Goal: Task Accomplishment & Management: Manage account settings

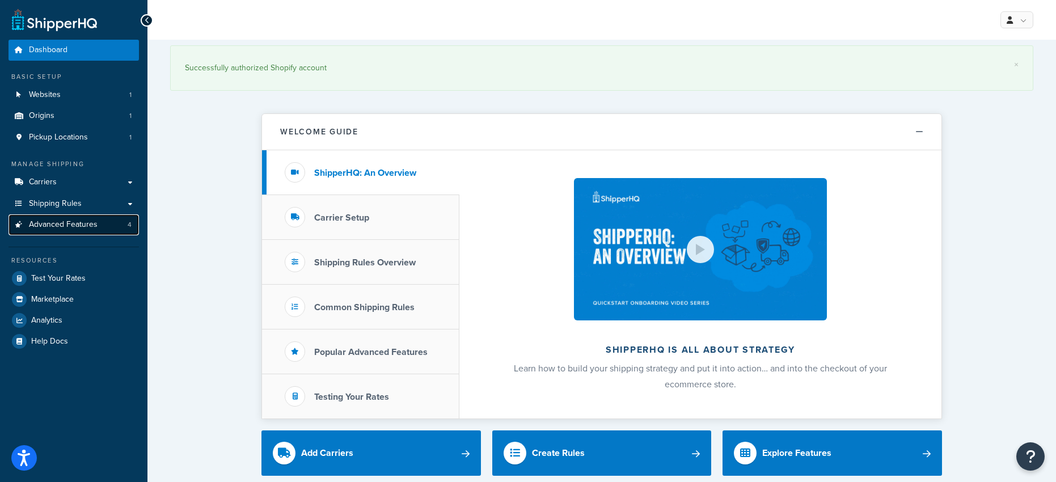
click at [47, 224] on span "Advanced Features" at bounding box center [63, 225] width 69 height 10
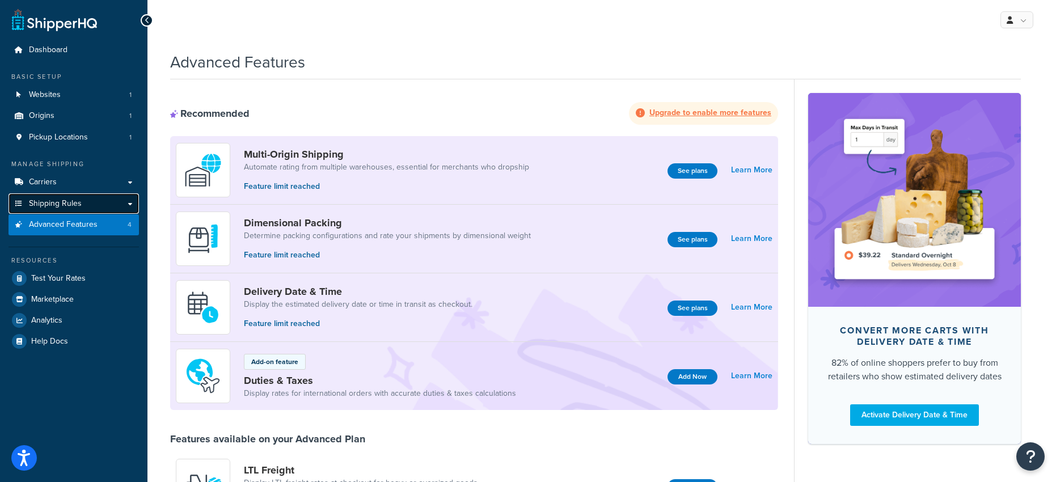
click at [52, 204] on span "Shipping Rules" at bounding box center [55, 204] width 53 height 10
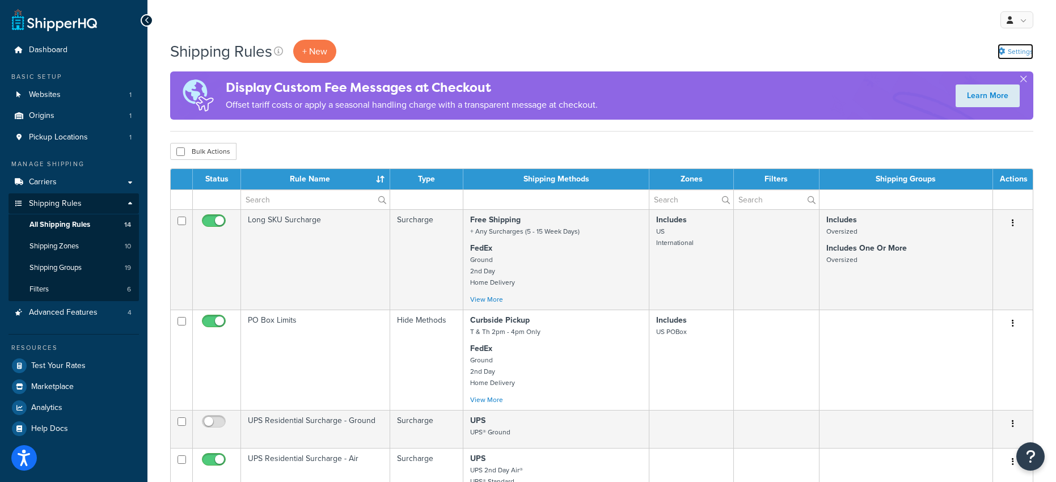
click at [1016, 50] on link "Settings" at bounding box center [1016, 52] width 36 height 16
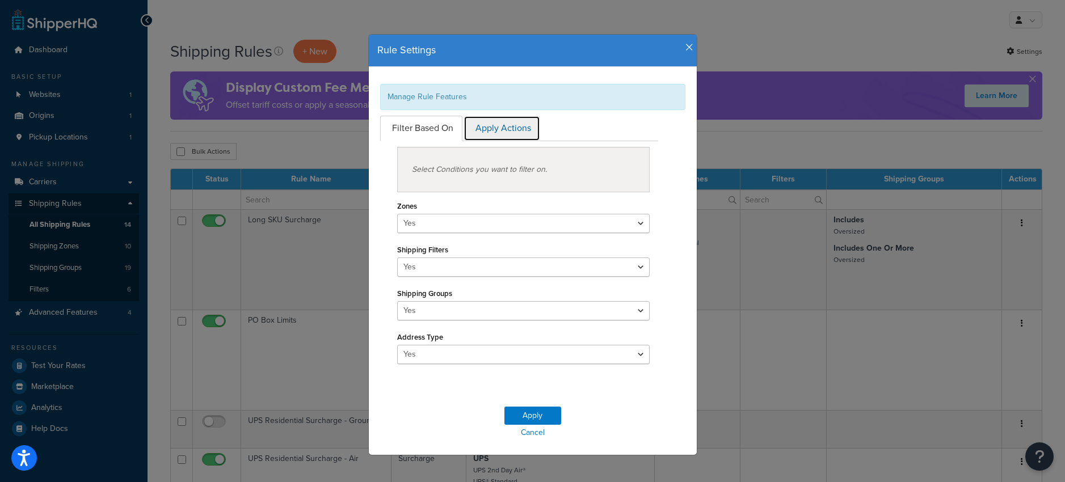
click at [493, 132] on link "Apply Actions" at bounding box center [501, 129] width 77 height 26
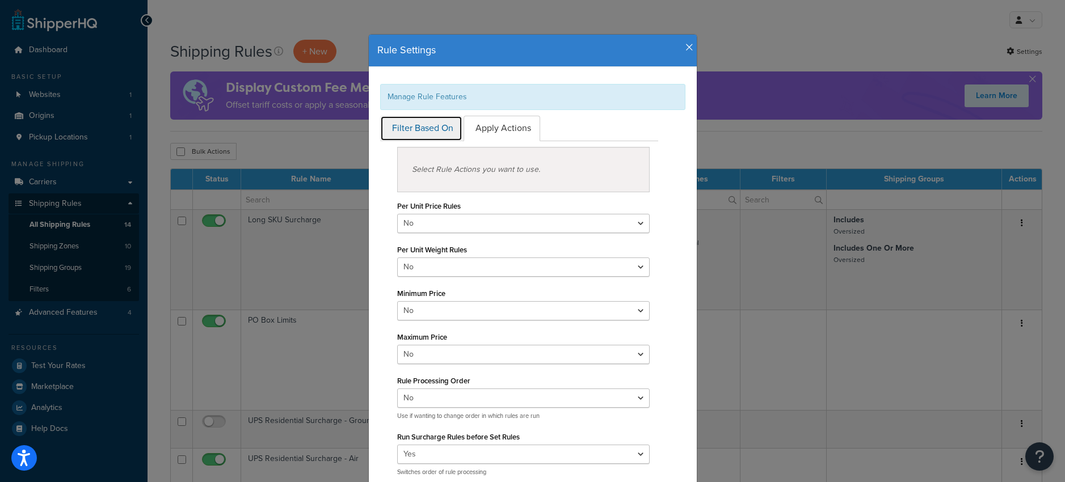
click at [412, 126] on link "Filter Based On" at bounding box center [421, 129] width 82 height 26
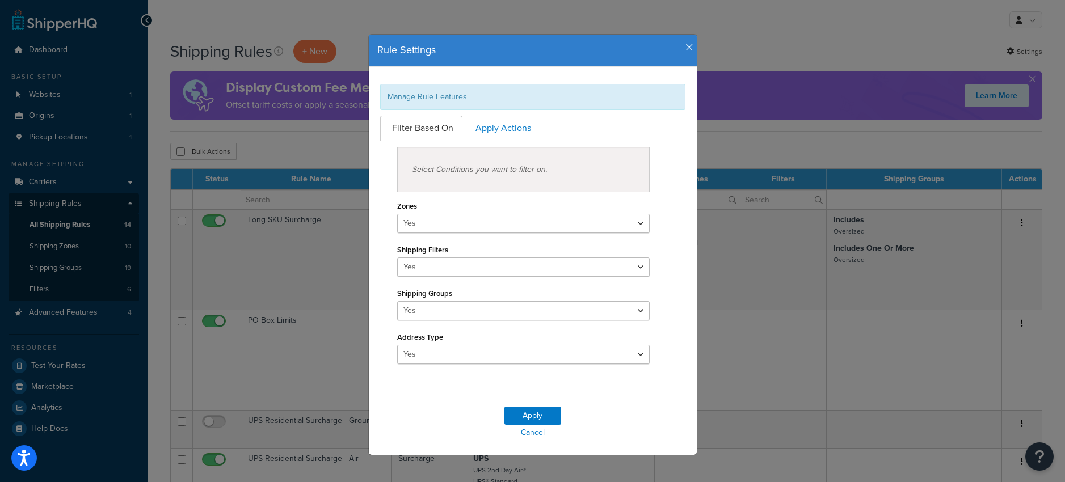
click at [685, 48] on icon "button" at bounding box center [689, 48] width 8 height 10
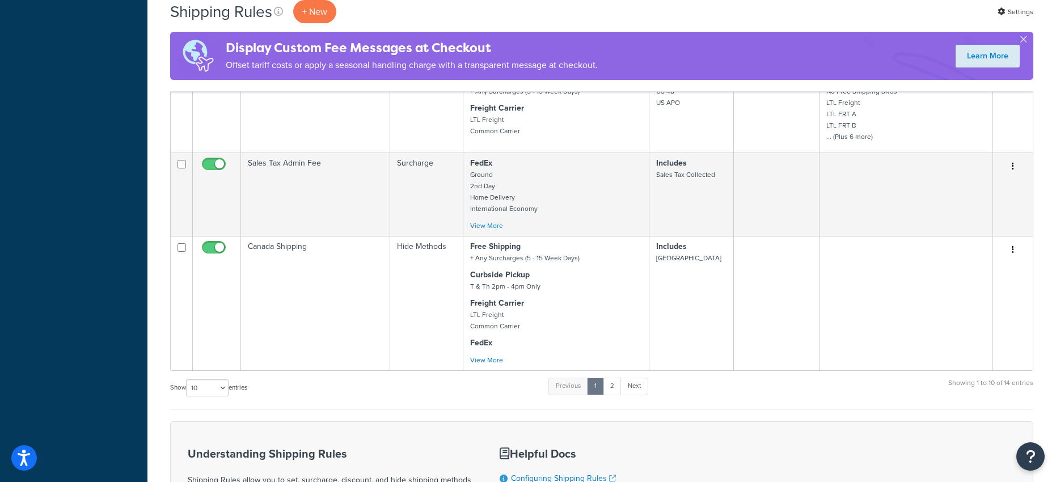
scroll to position [638, 0]
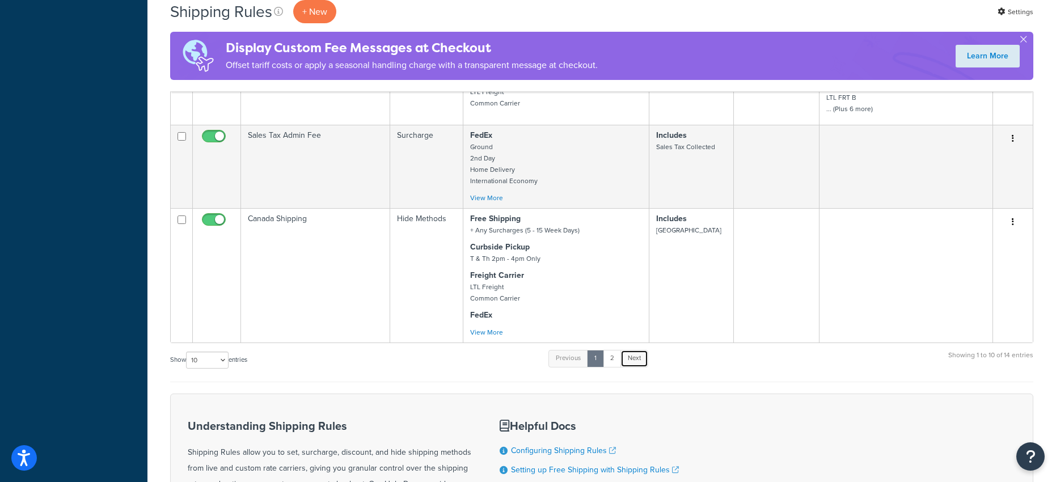
click at [638, 361] on link "Next" at bounding box center [634, 358] width 28 height 17
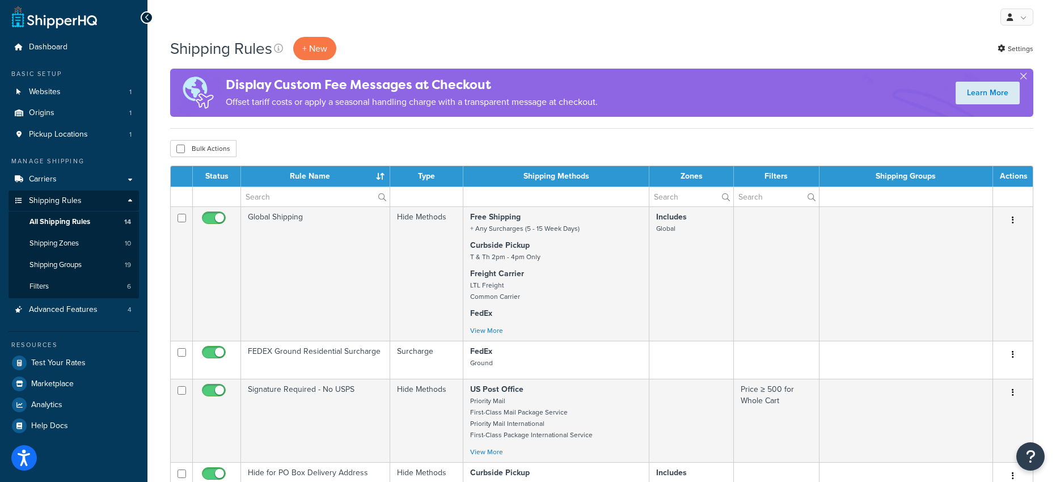
scroll to position [0, 0]
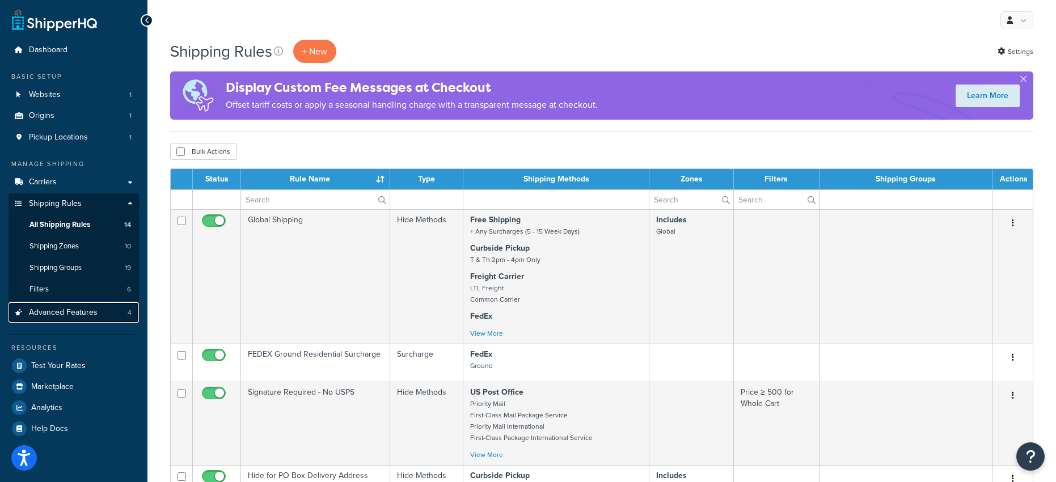
click at [63, 311] on span "Advanced Features" at bounding box center [63, 313] width 69 height 10
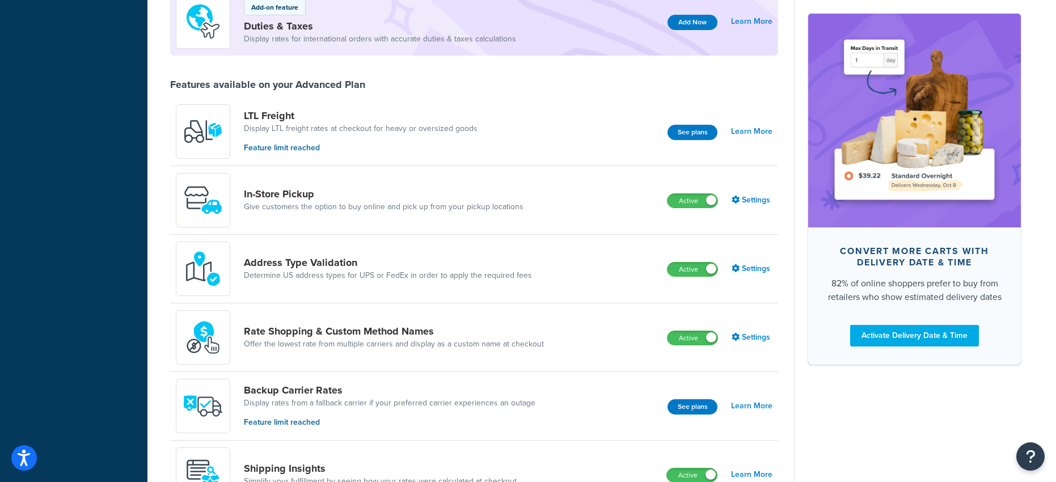
scroll to position [355, 0]
click at [754, 336] on link "Settings" at bounding box center [752, 337] width 41 height 16
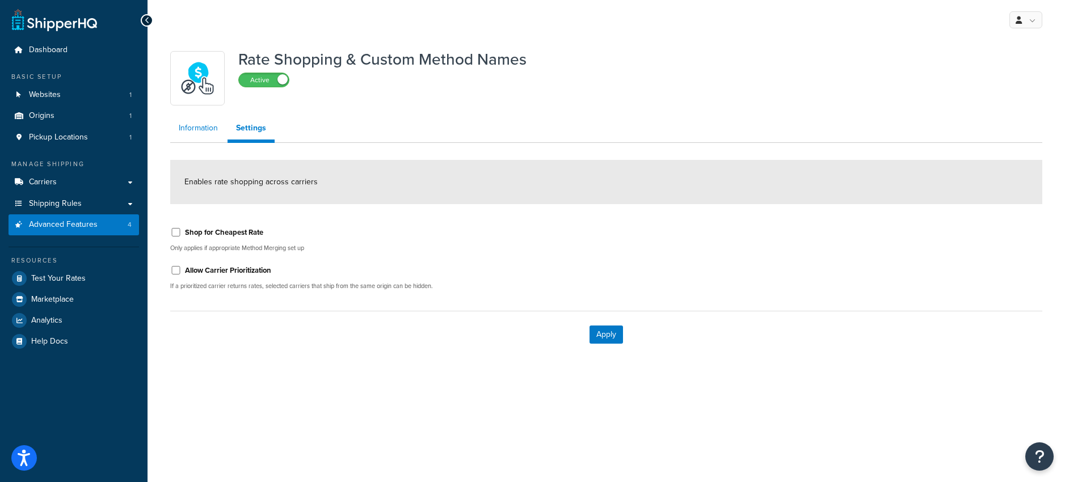
click at [195, 129] on link "Information" at bounding box center [198, 128] width 56 height 23
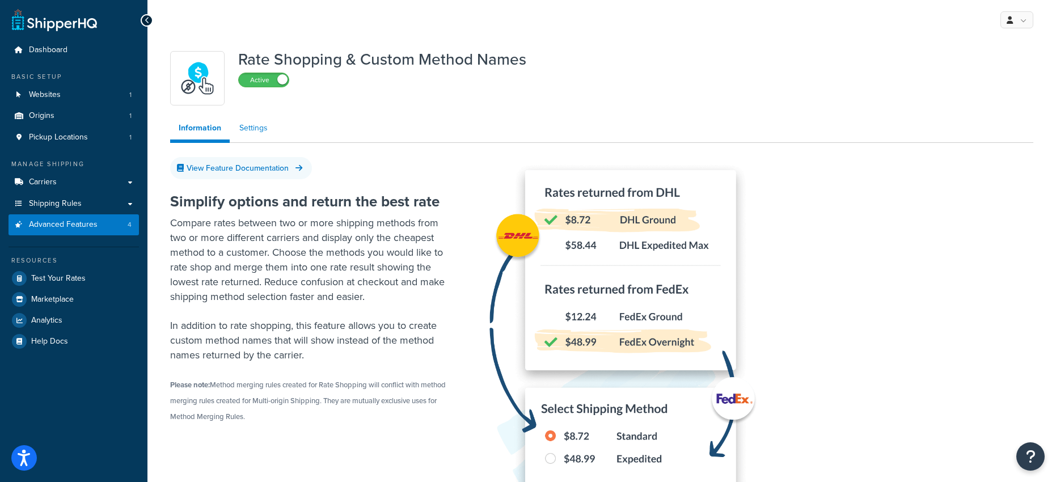
click at [246, 129] on link "Settings" at bounding box center [253, 128] width 45 height 23
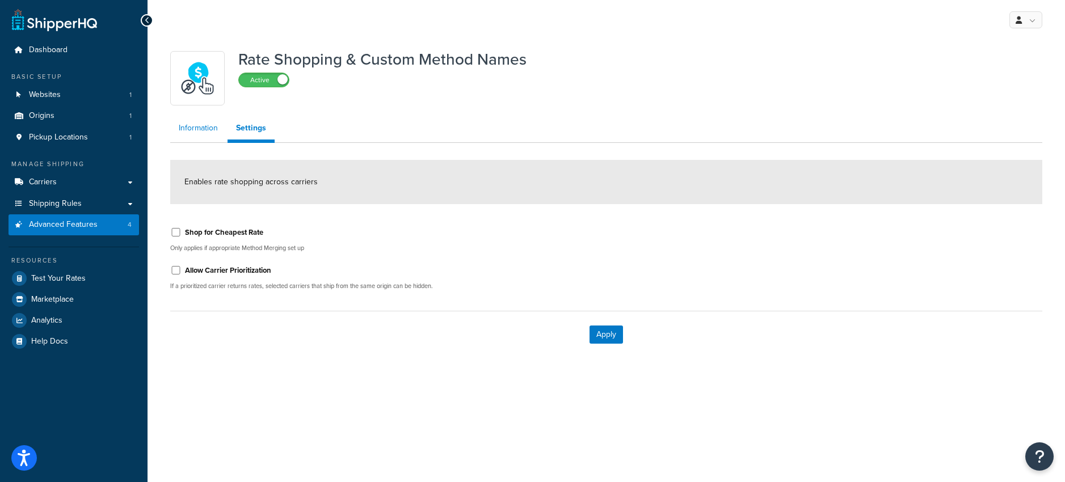
click at [190, 126] on link "Information" at bounding box center [198, 128] width 56 height 23
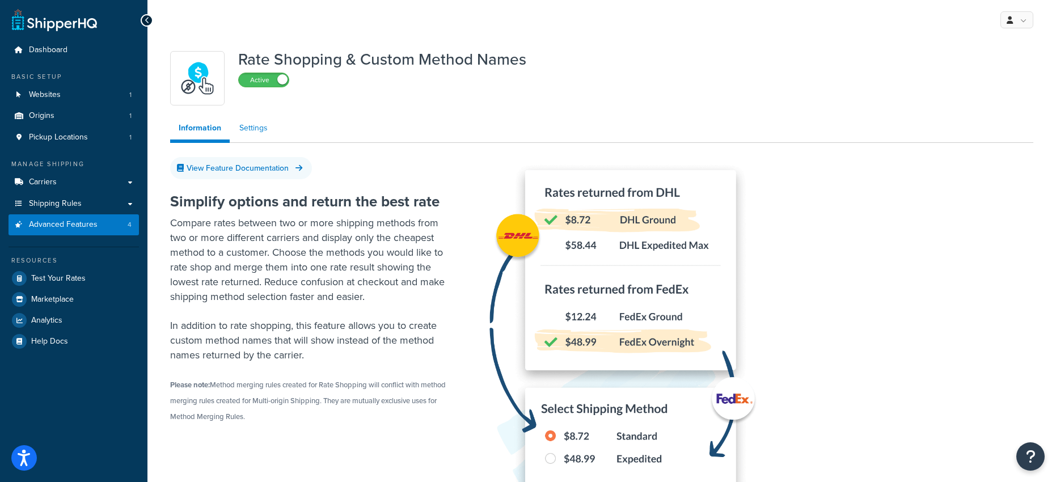
click at [251, 128] on link "Settings" at bounding box center [253, 128] width 45 height 23
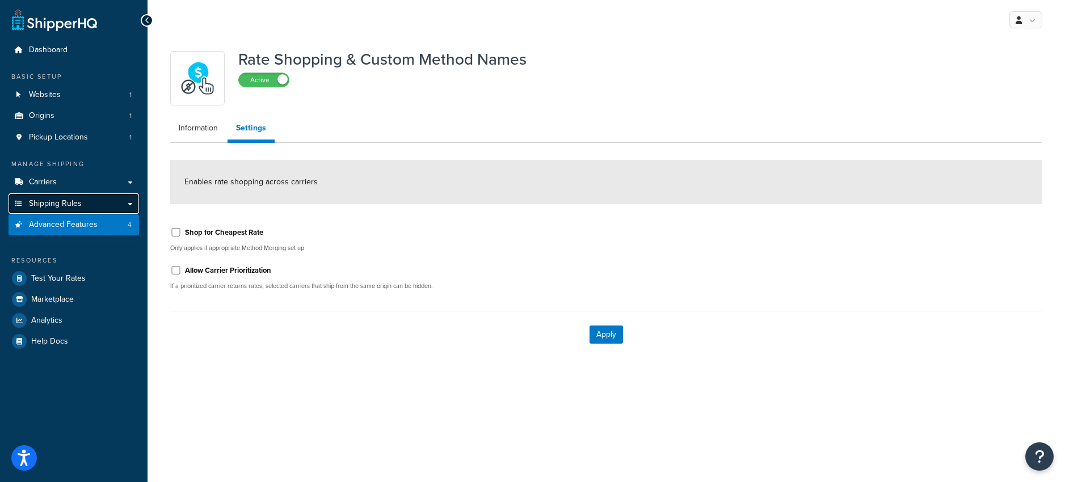
click at [52, 206] on span "Shipping Rules" at bounding box center [55, 204] width 53 height 10
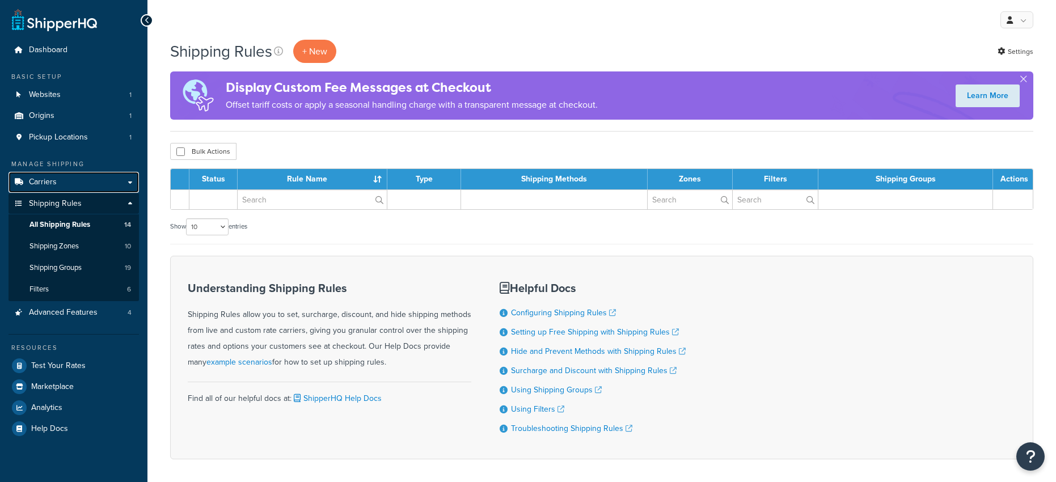
click at [49, 181] on span "Carriers" at bounding box center [43, 183] width 28 height 10
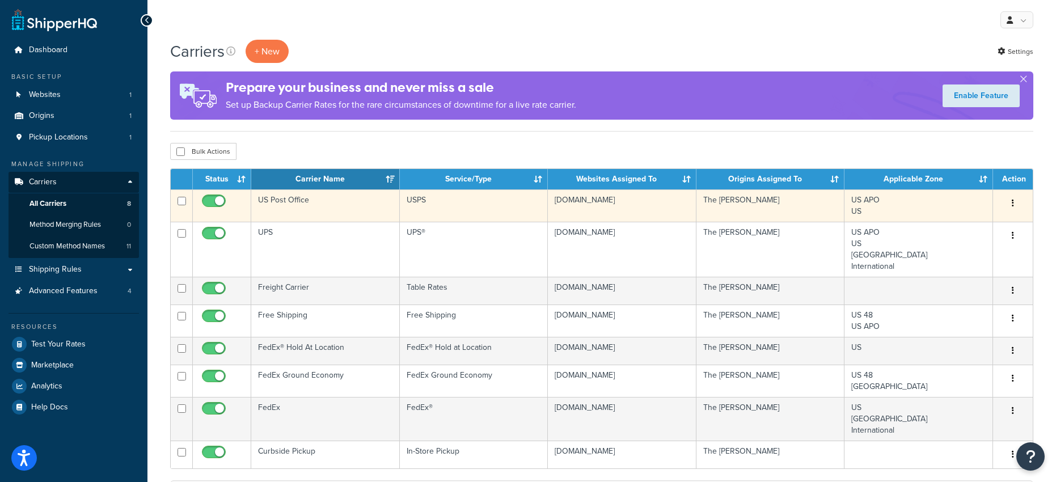
click at [1013, 201] on button "button" at bounding box center [1013, 204] width 16 height 18
click at [952, 227] on link "Edit" at bounding box center [967, 226] width 90 height 23
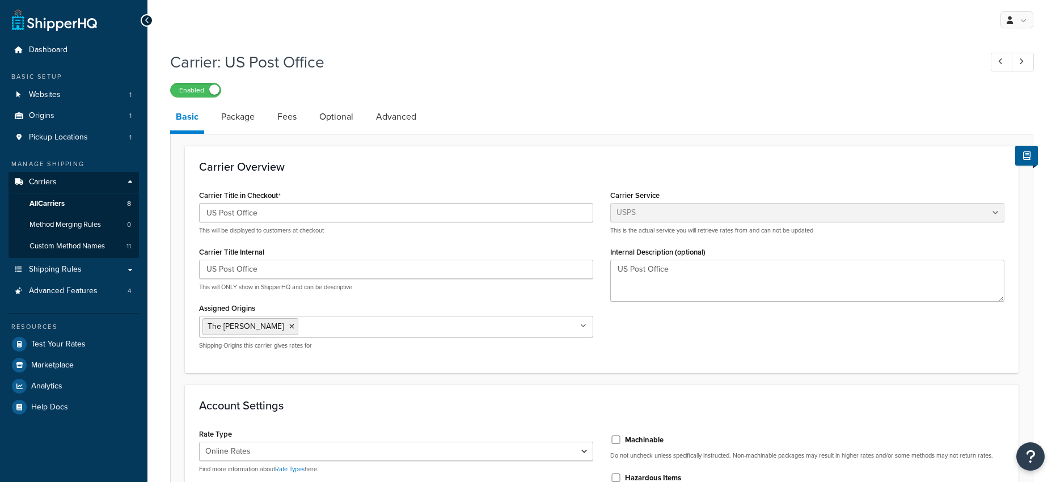
select select "usps"
select select "ONLINE"
click at [392, 117] on link "Advanced" at bounding box center [396, 116] width 52 height 27
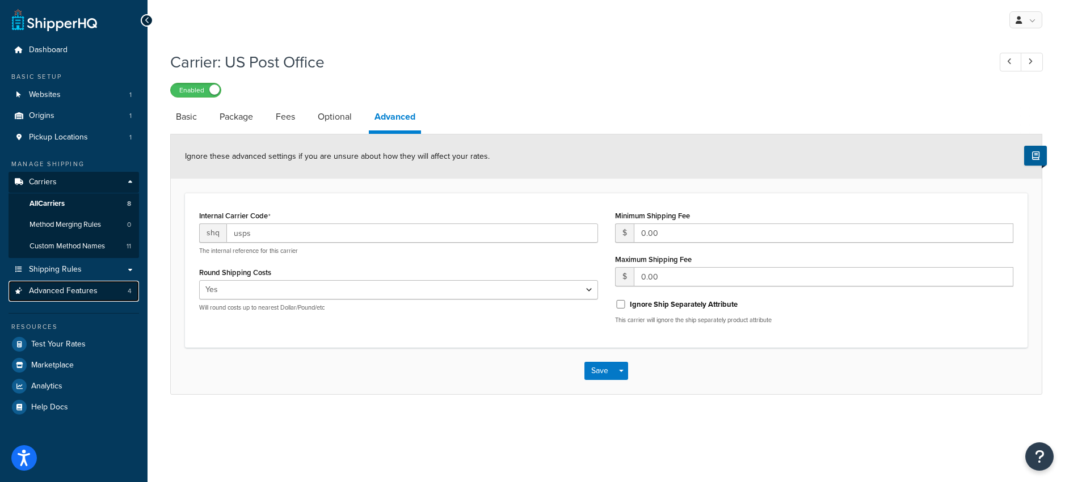
click at [58, 291] on span "Advanced Features" at bounding box center [63, 291] width 69 height 10
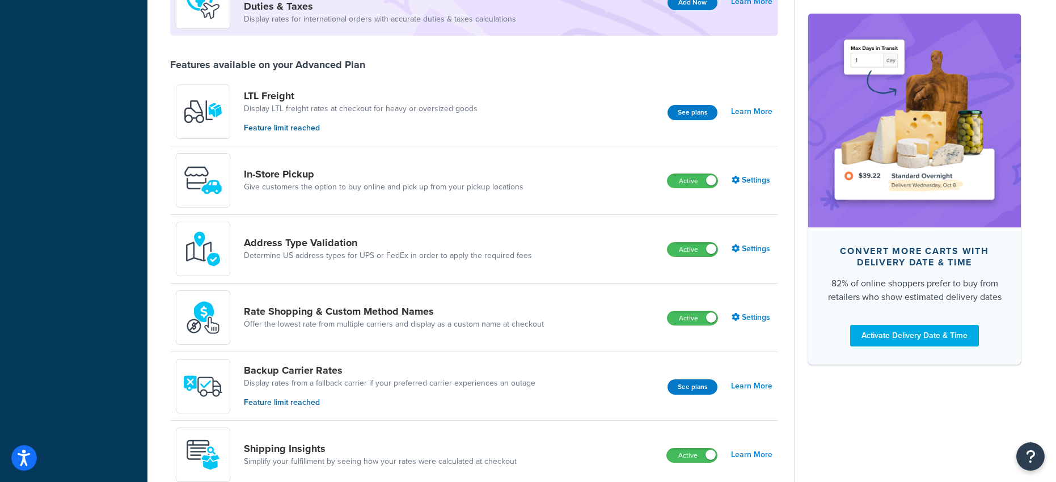
scroll to position [524, 0]
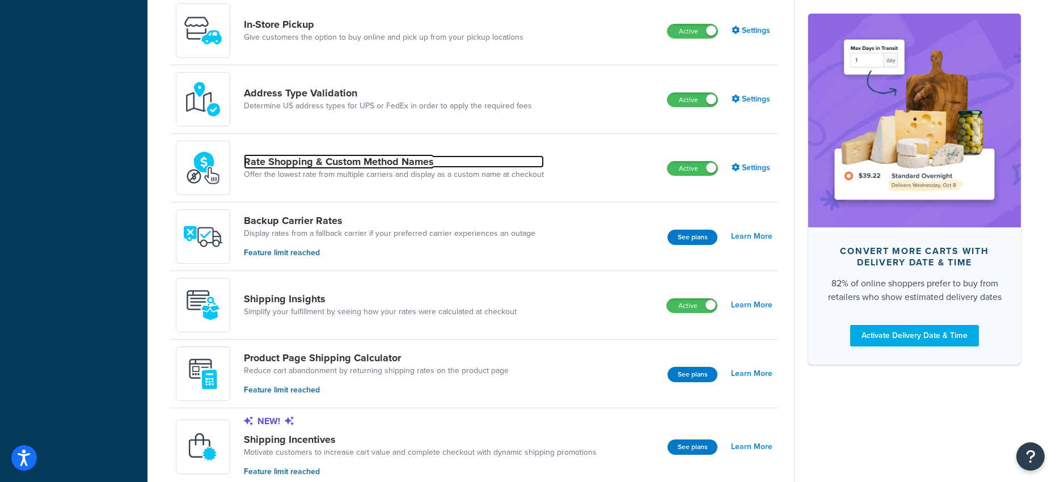
click at [356, 158] on link "Rate Shopping & Custom Method Names" at bounding box center [394, 161] width 300 height 12
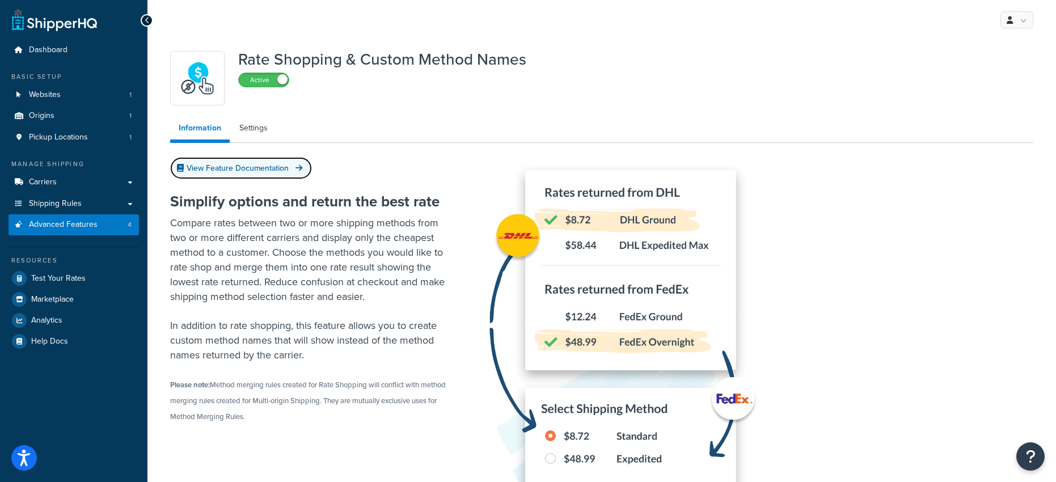
click at [257, 168] on link "View Feature Documentation" at bounding box center [241, 168] width 142 height 22
click at [251, 128] on link "Settings" at bounding box center [253, 128] width 45 height 23
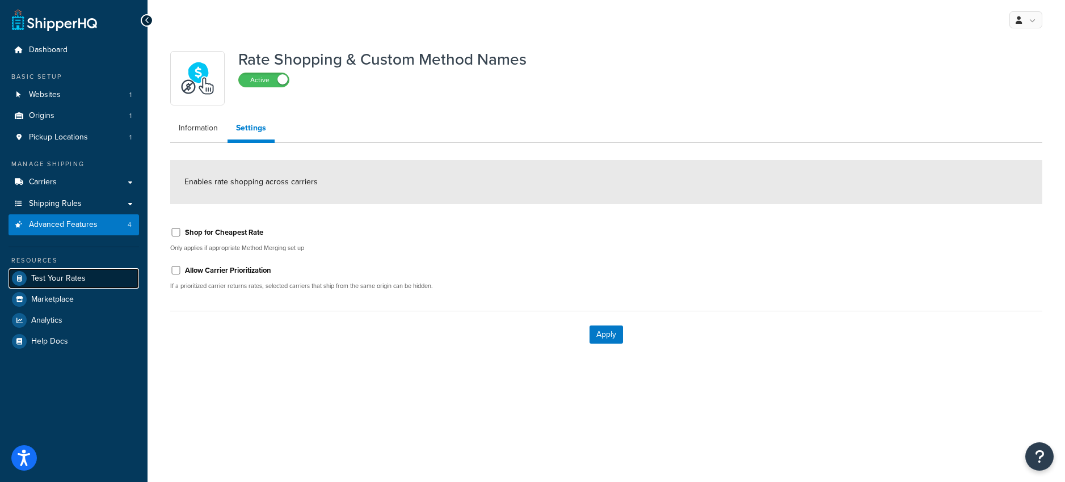
click at [49, 276] on span "Test Your Rates" at bounding box center [58, 279] width 54 height 10
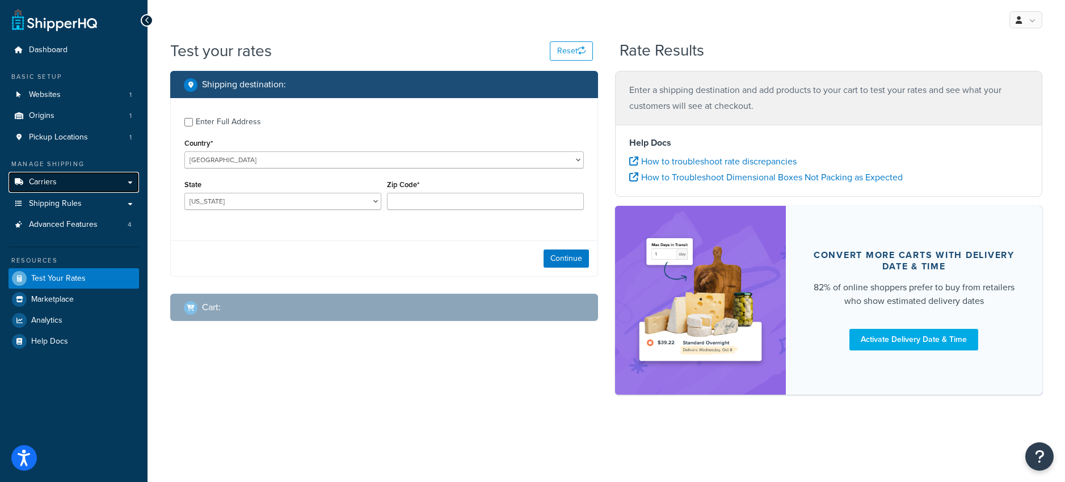
click at [56, 182] on span "Carriers" at bounding box center [43, 183] width 28 height 10
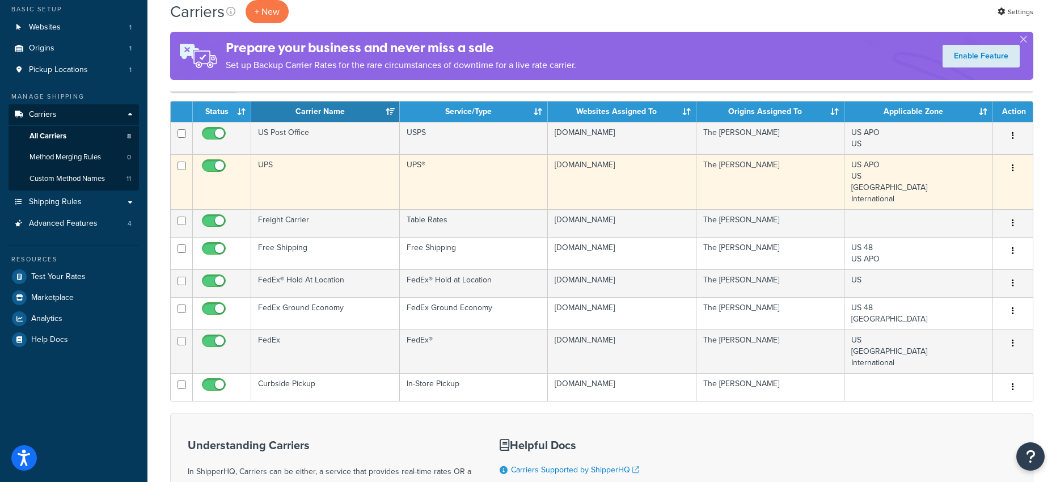
scroll to position [85, 0]
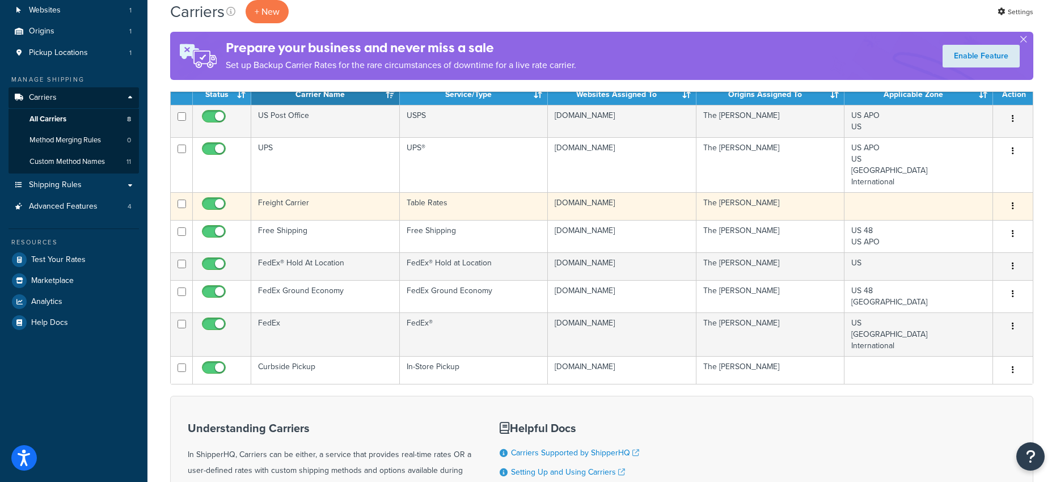
click at [1012, 205] on icon "button" at bounding box center [1013, 206] width 2 height 8
click at [952, 228] on link "Edit" at bounding box center [967, 229] width 90 height 23
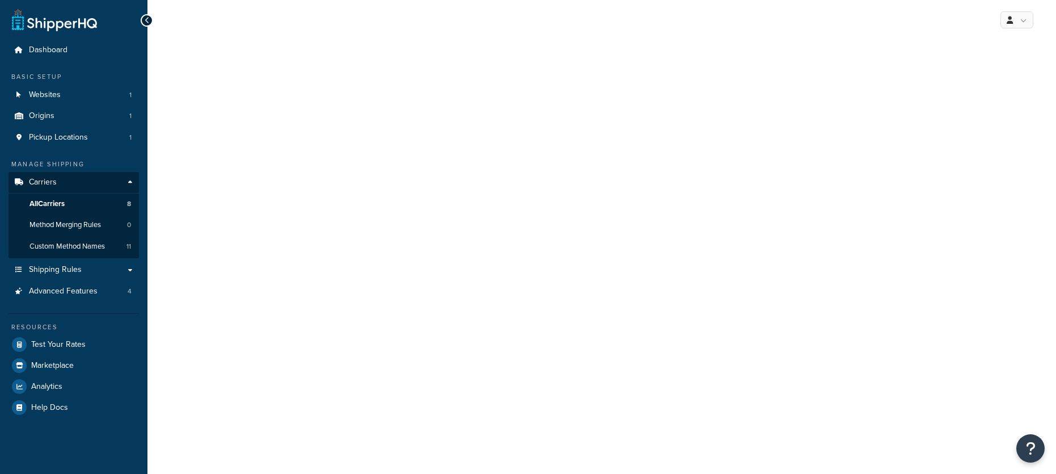
select select "25"
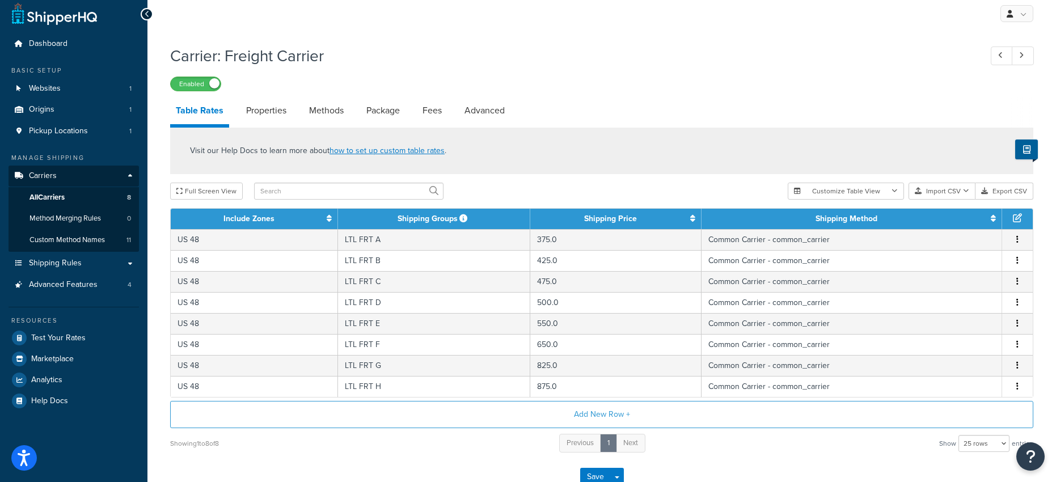
scroll to position [7, 0]
click at [252, 105] on link "Properties" at bounding box center [266, 109] width 52 height 27
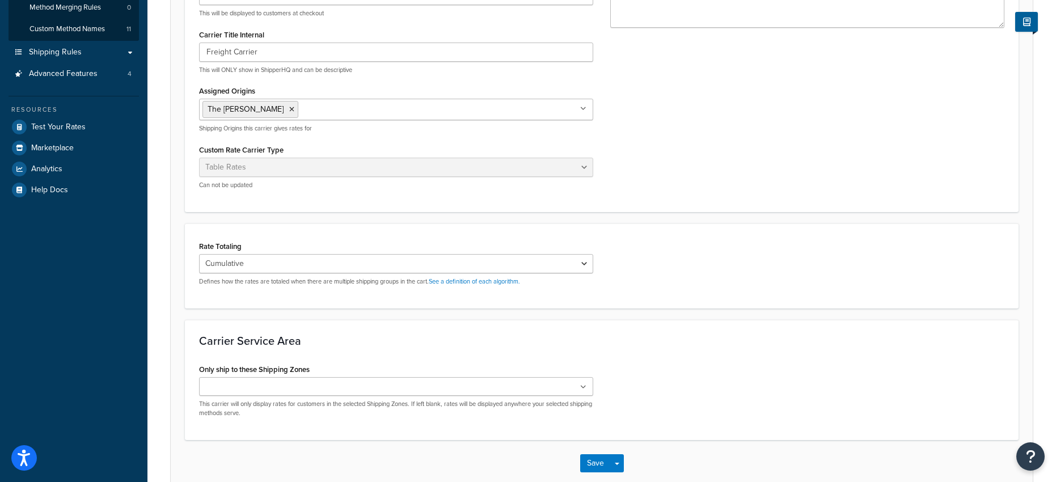
scroll to position [222, 0]
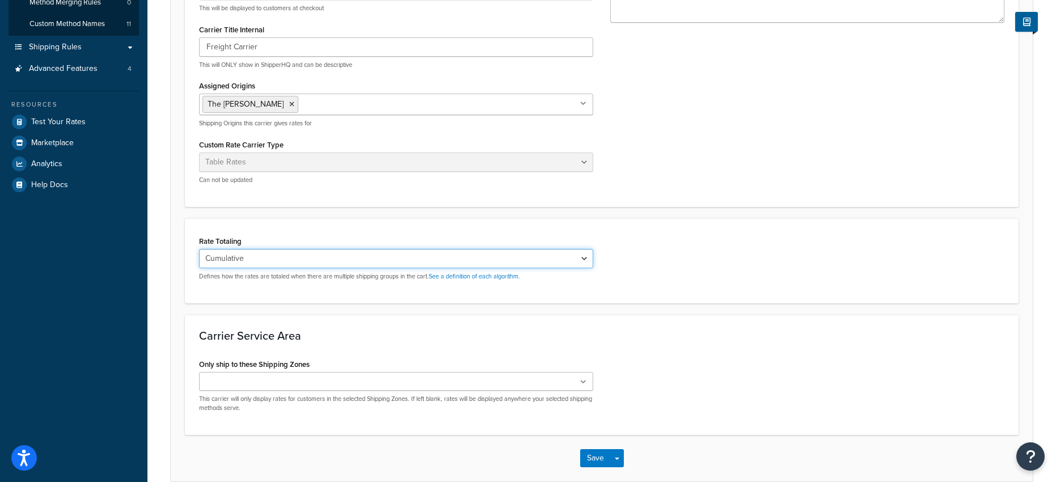
click at [362, 261] on select "Cumulative Highest Per Item Per SKU" at bounding box center [396, 258] width 394 height 19
select select "HIGHEST"
click at [199, 250] on select "Cumulative Highest Per Item Per SKU" at bounding box center [396, 258] width 394 height 19
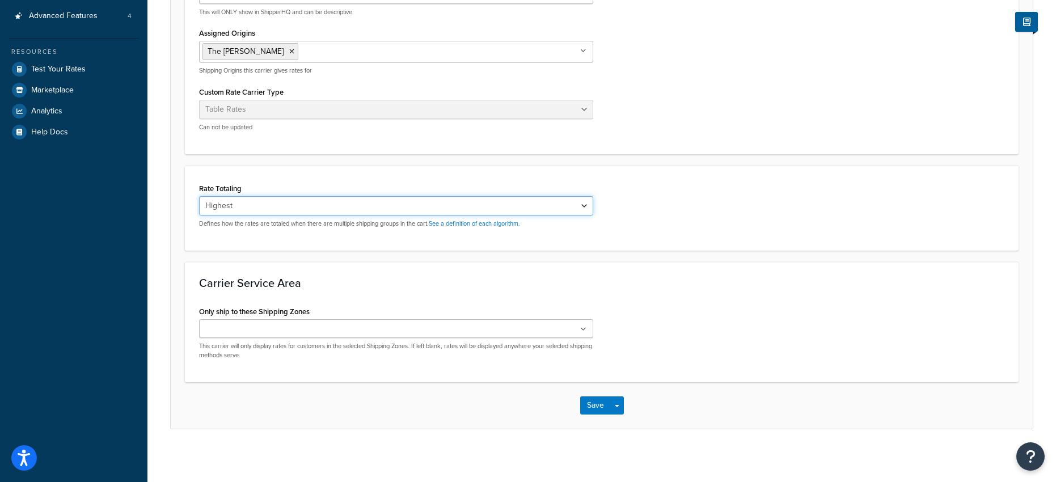
scroll to position [280, 0]
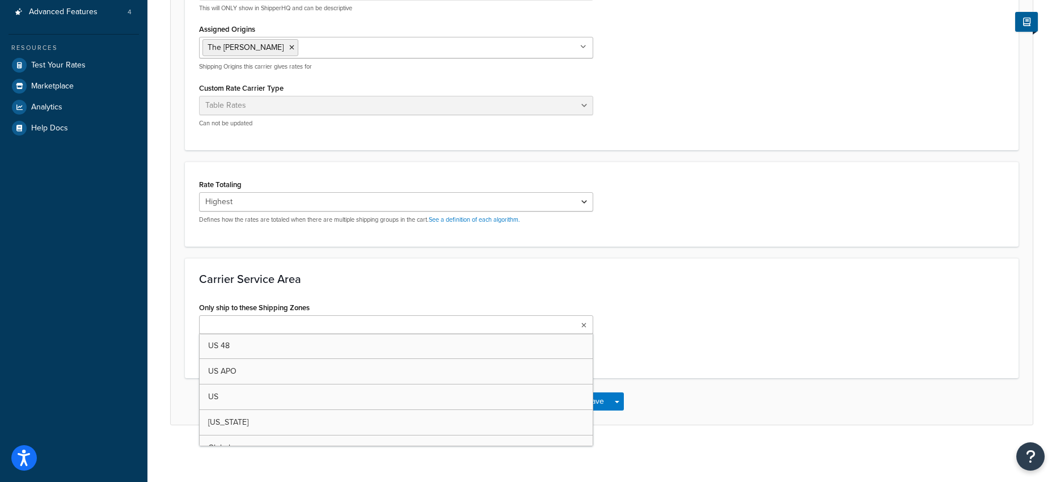
click at [440, 323] on ul at bounding box center [396, 324] width 394 height 19
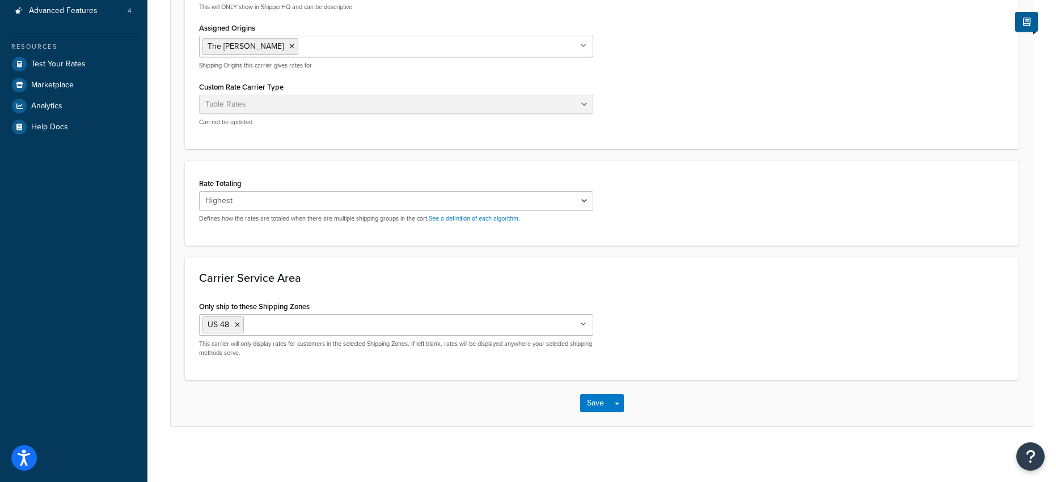
click at [687, 351] on div "Only ship to these Shipping Zones US 48 US APO [GEOGRAPHIC_DATA] [US_STATE] Glo…" at bounding box center [602, 331] width 822 height 67
click at [586, 401] on button "Save" at bounding box center [595, 401] width 31 height 18
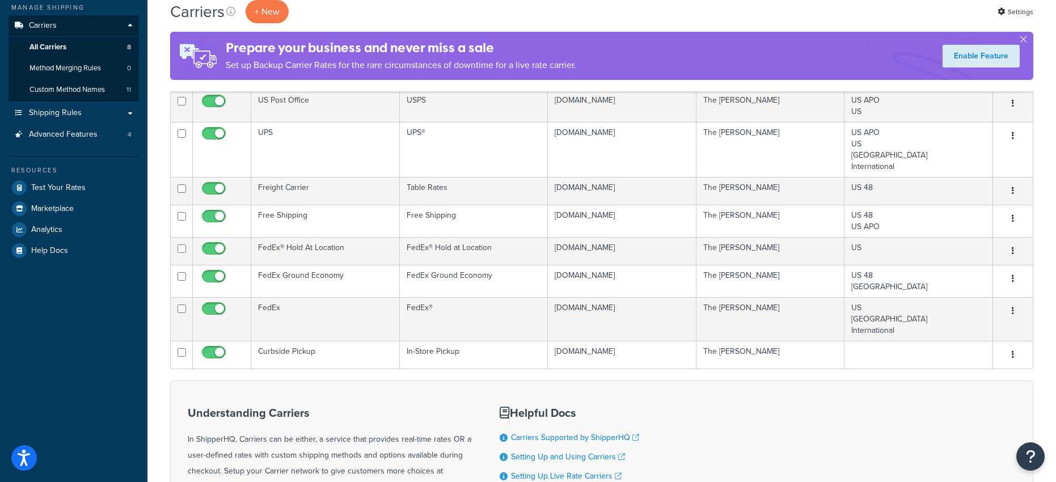
scroll to position [159, 0]
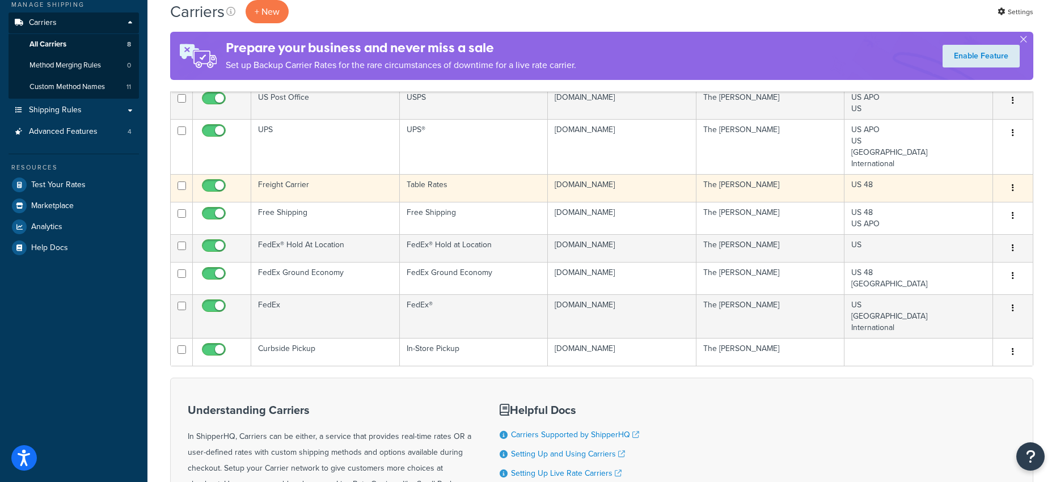
click at [1015, 185] on button "button" at bounding box center [1013, 188] width 16 height 18
click at [953, 210] on link "Edit" at bounding box center [967, 211] width 90 height 23
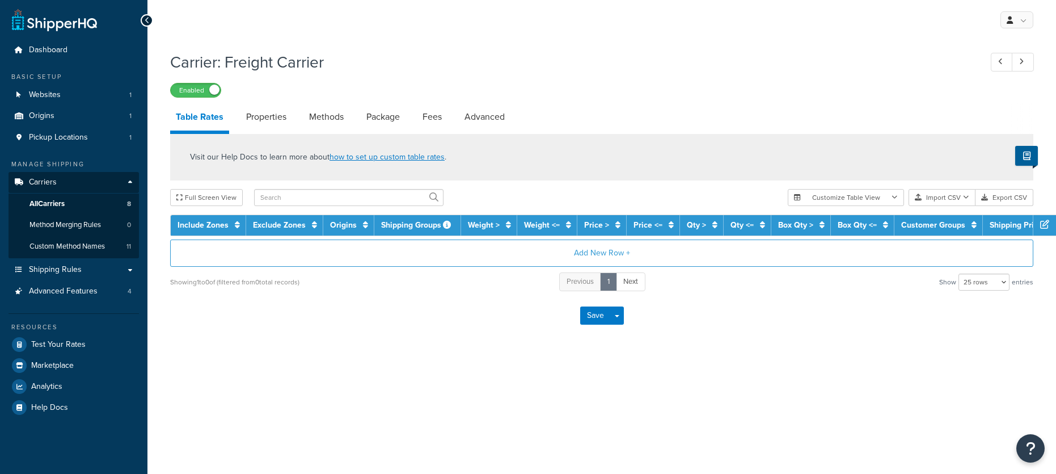
select select "25"
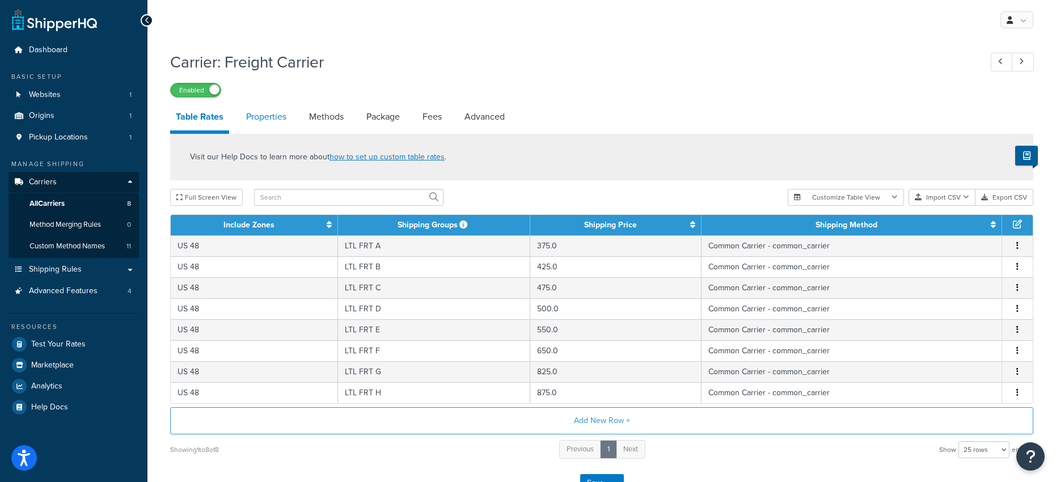
click at [273, 118] on link "Properties" at bounding box center [266, 116] width 52 height 27
select select "HIGHEST"
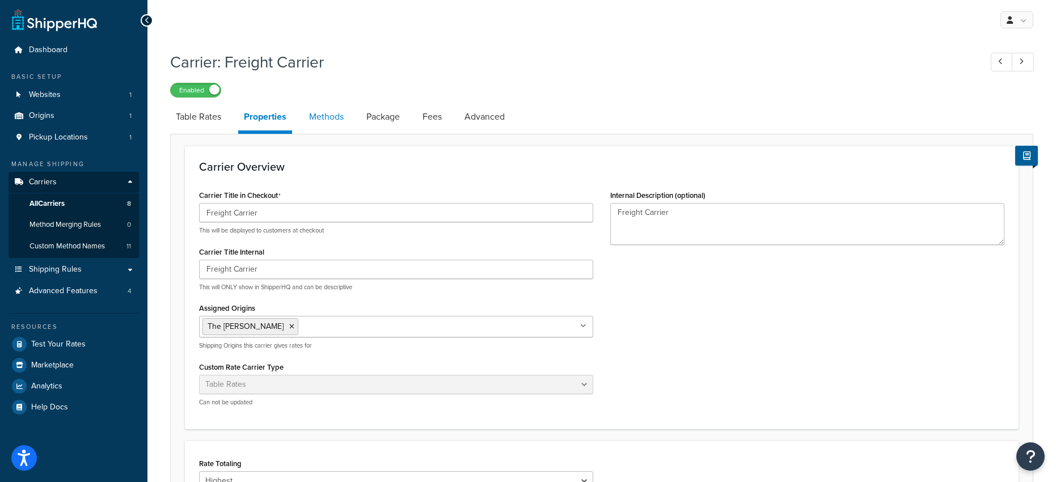
click at [318, 119] on link "Methods" at bounding box center [326, 116] width 46 height 27
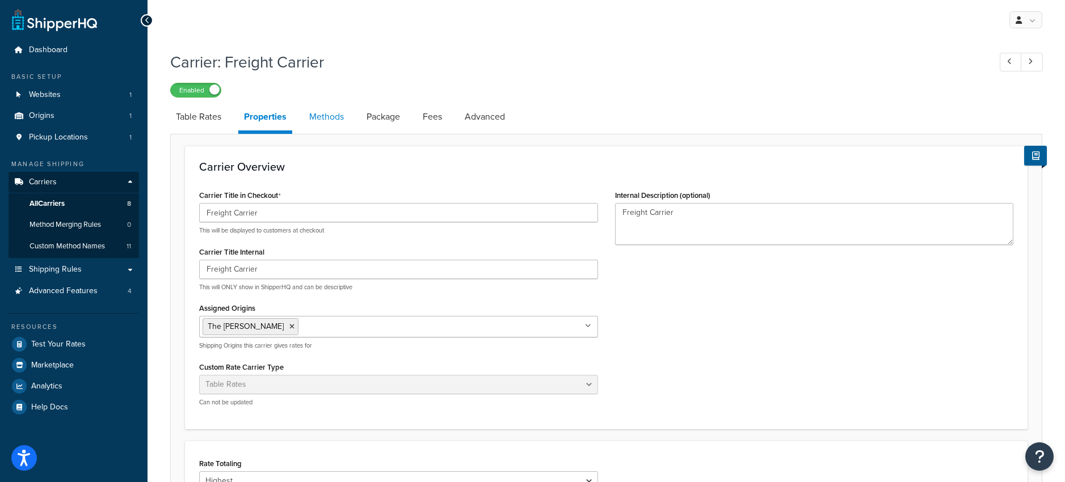
select select "25"
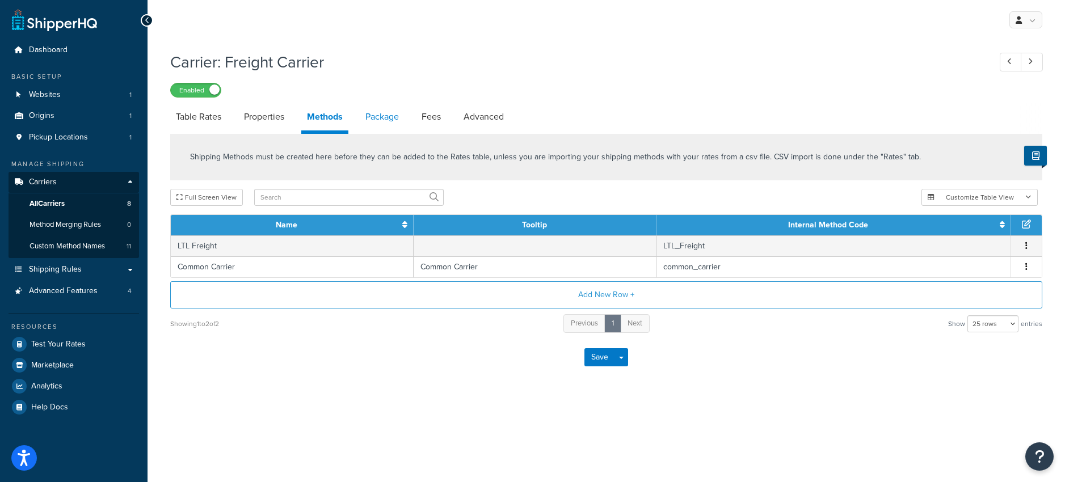
click at [374, 119] on link "Package" at bounding box center [382, 116] width 45 height 27
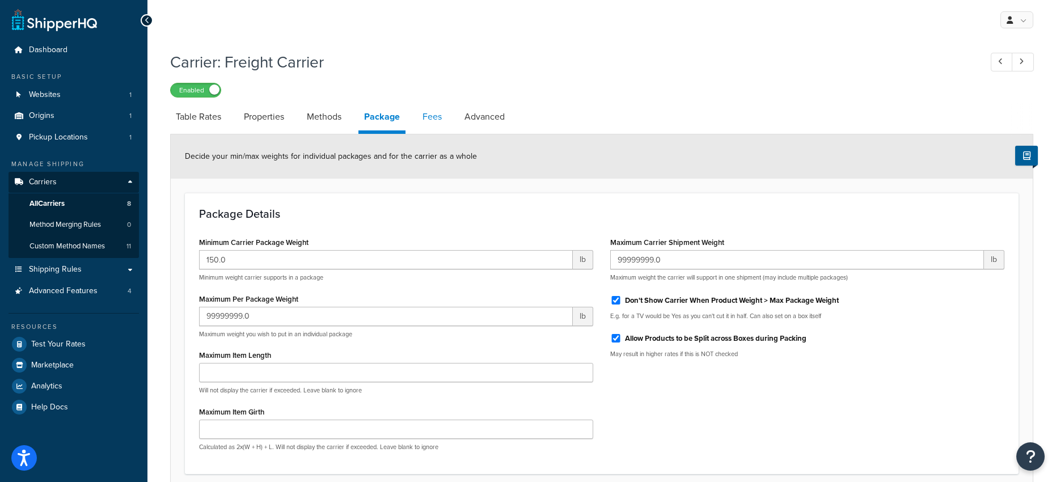
click at [426, 115] on link "Fees" at bounding box center [432, 116] width 31 height 27
select select "AFTER"
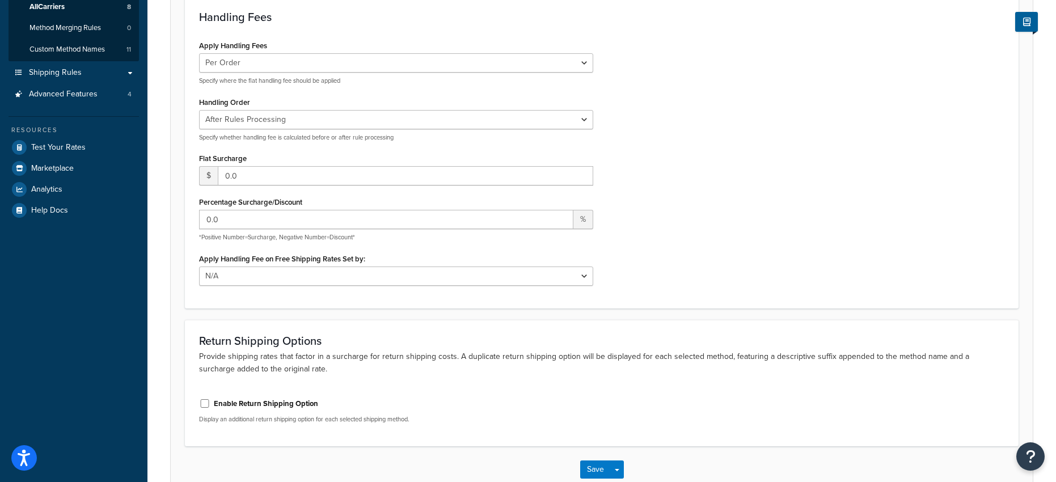
scroll to position [199, 0]
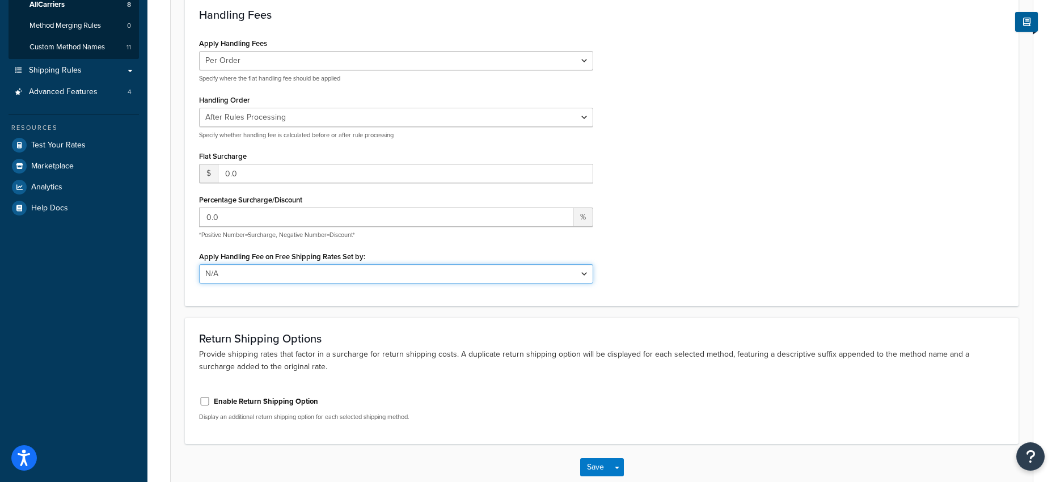
click at [396, 275] on select "N/A Fixed/Free Shipping Methods Free Promotion Rules All Free Shipping" at bounding box center [396, 273] width 394 height 19
click at [199, 265] on select "N/A Fixed/Free Shipping Methods Free Promotion Rules All Free Shipping" at bounding box center [396, 273] width 394 height 19
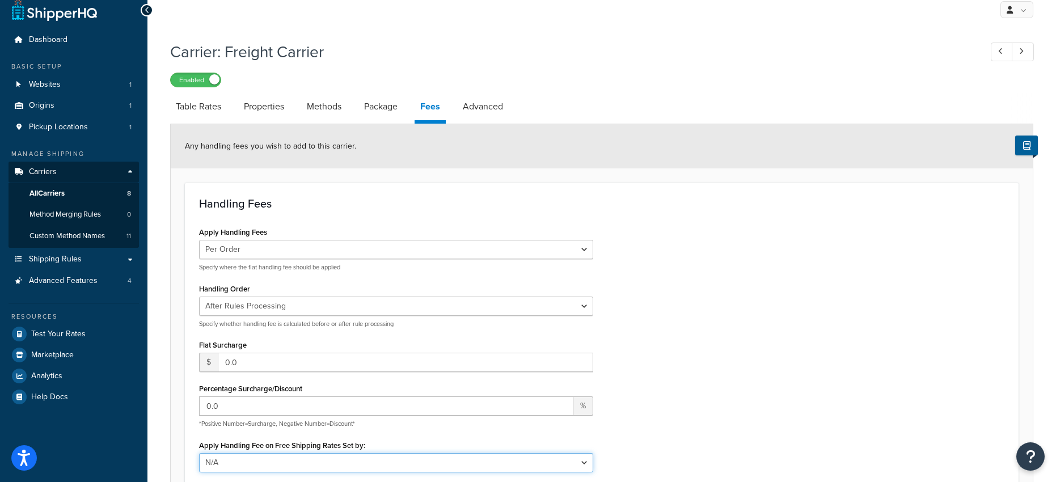
scroll to position [0, 0]
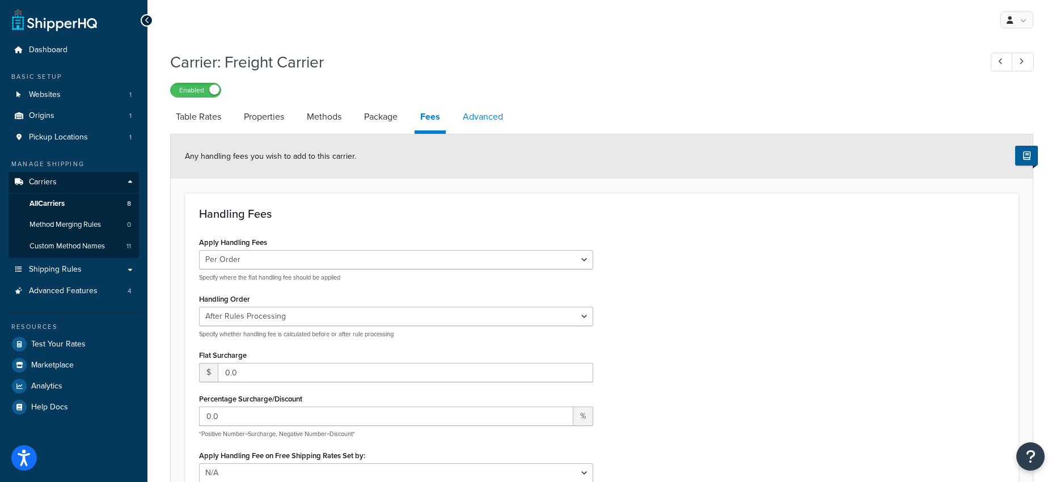
click at [462, 120] on link "Advanced" at bounding box center [483, 116] width 52 height 27
select select "false"
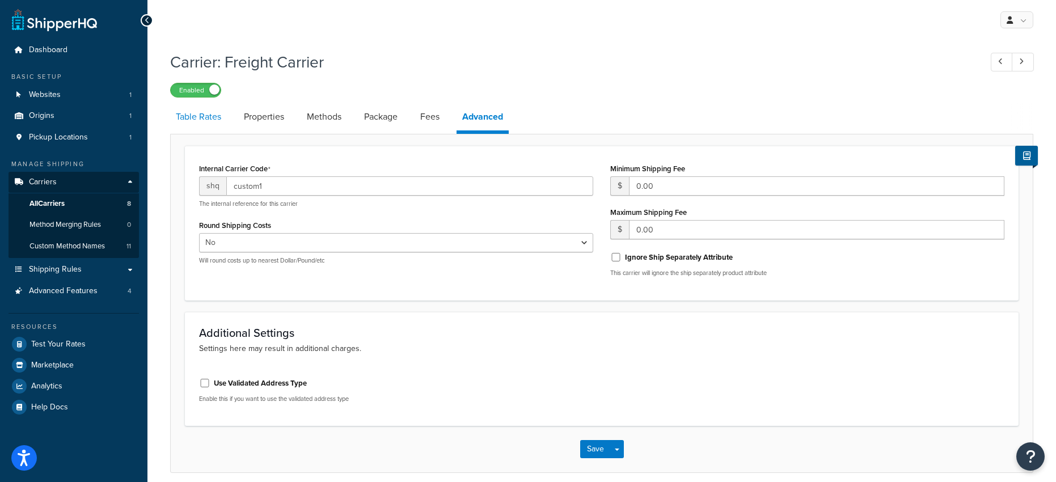
click at [204, 116] on link "Table Rates" at bounding box center [198, 116] width 57 height 27
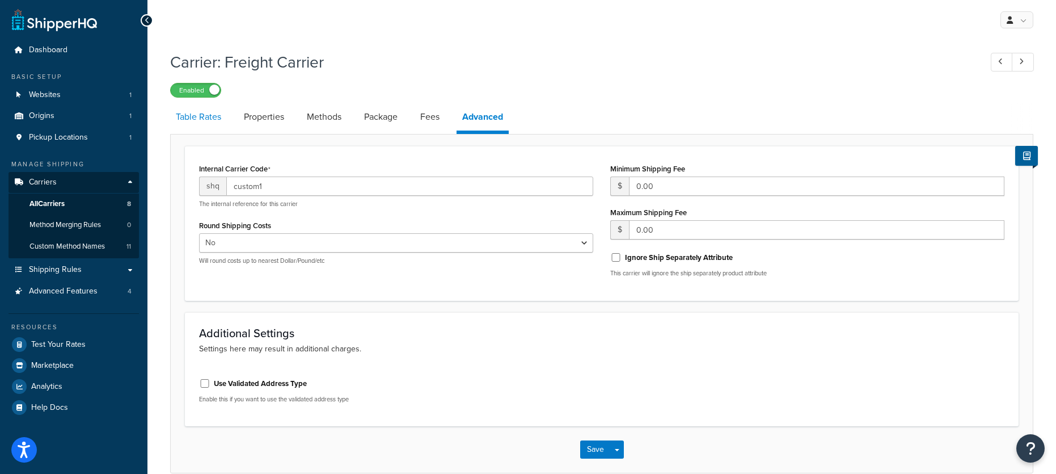
select select "25"
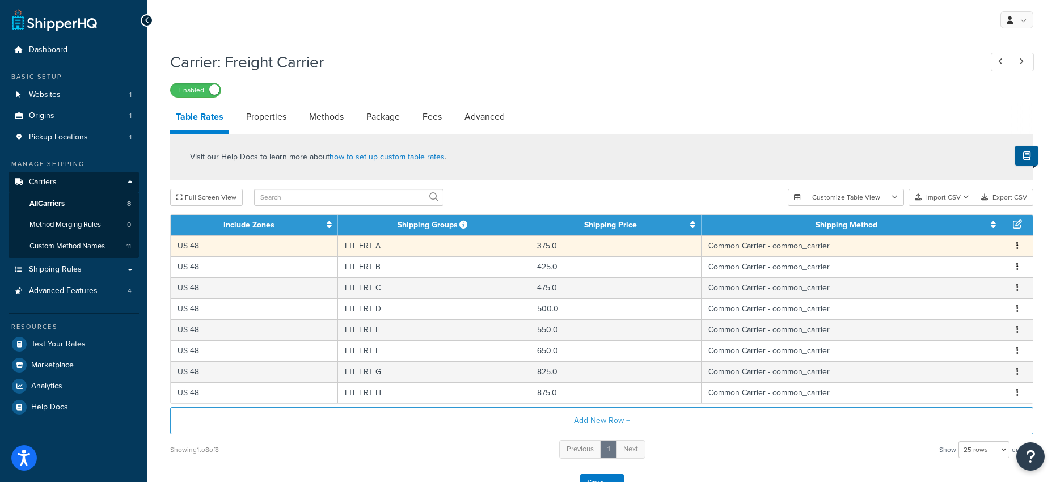
click at [1013, 247] on button "button" at bounding box center [1017, 246] width 9 height 12
click at [956, 222] on div "Edit" at bounding box center [959, 224] width 81 height 23
select select "182054"
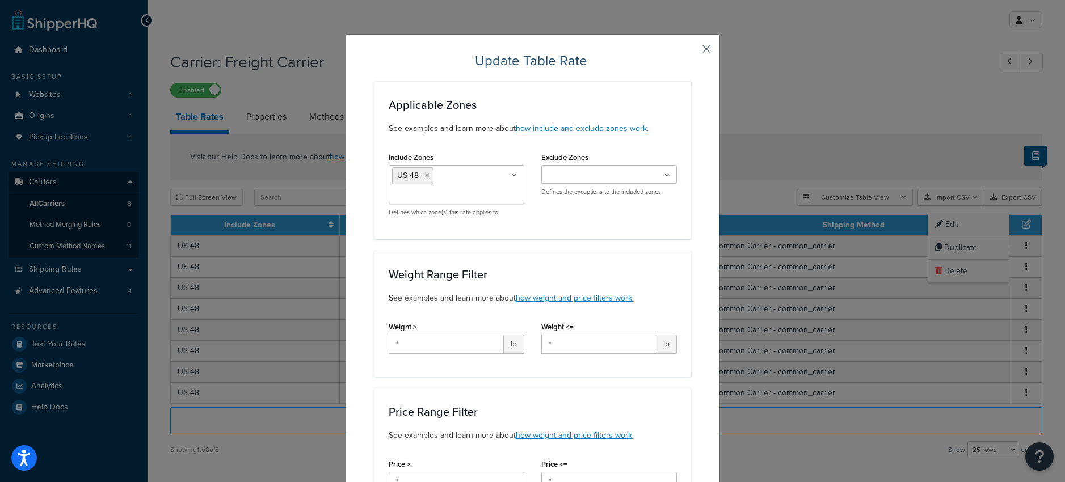
click at [691, 52] on button "button" at bounding box center [689, 53] width 3 height 3
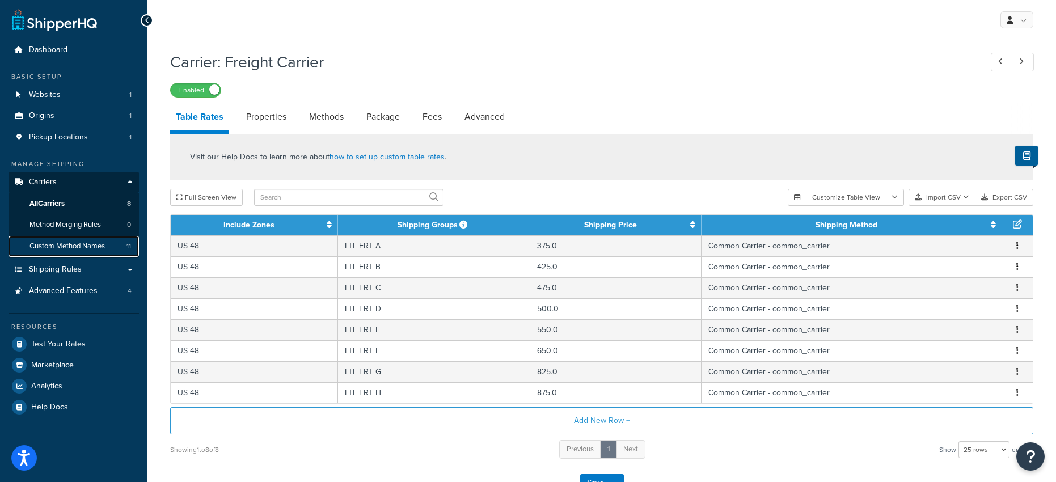
click at [47, 246] on span "Custom Method Names" at bounding box center [66, 247] width 75 height 10
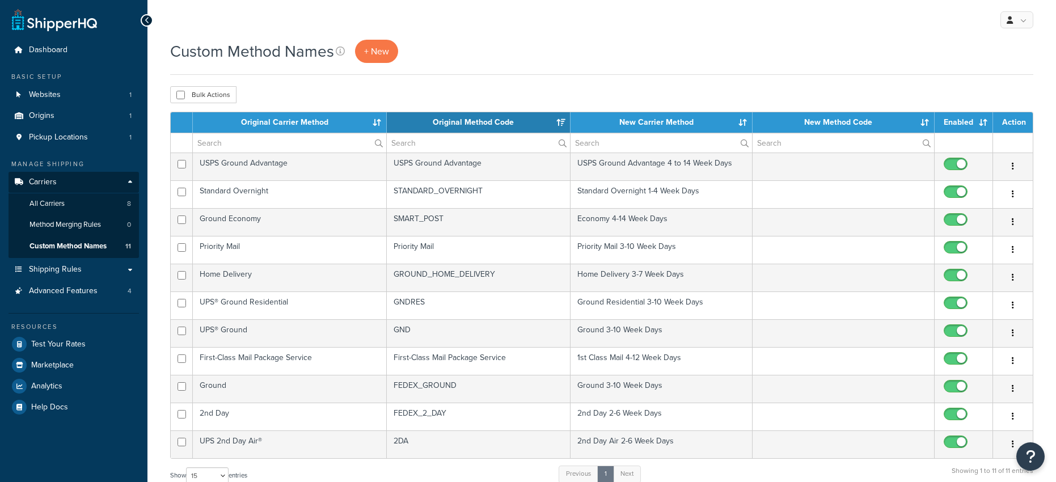
select select "15"
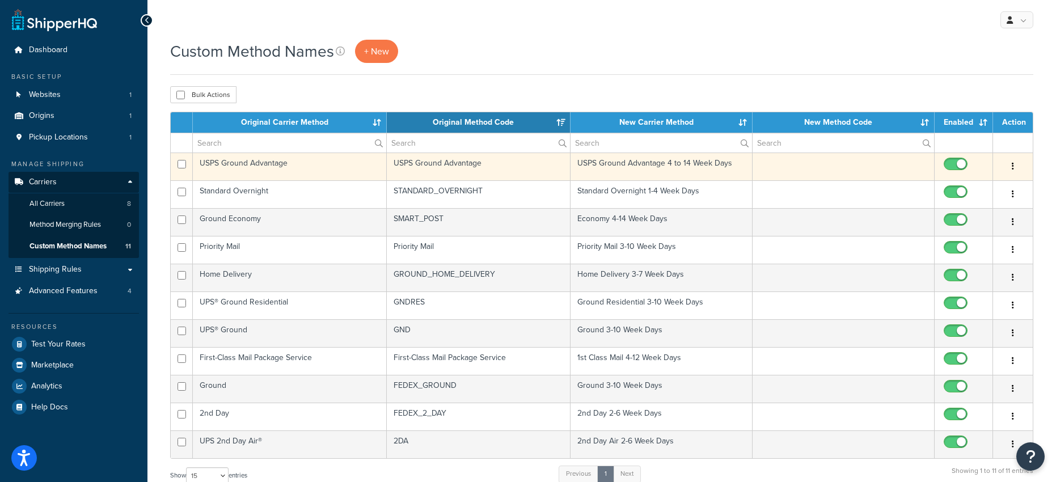
click at [1010, 168] on button "button" at bounding box center [1013, 167] width 16 height 18
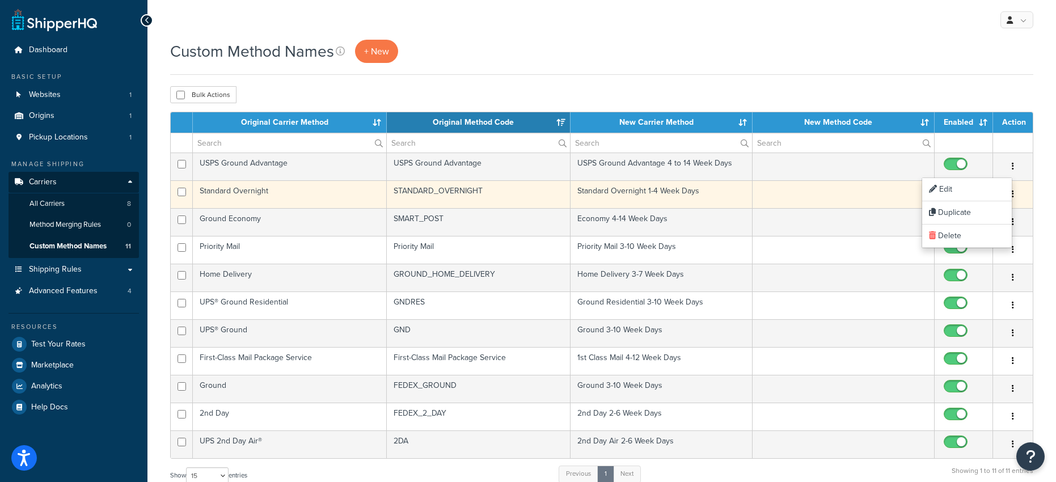
click at [947, 190] on input "checkbox" at bounding box center [956, 195] width 31 height 14
click at [948, 193] on input "checkbox" at bounding box center [956, 195] width 31 height 14
checkbox input "true"
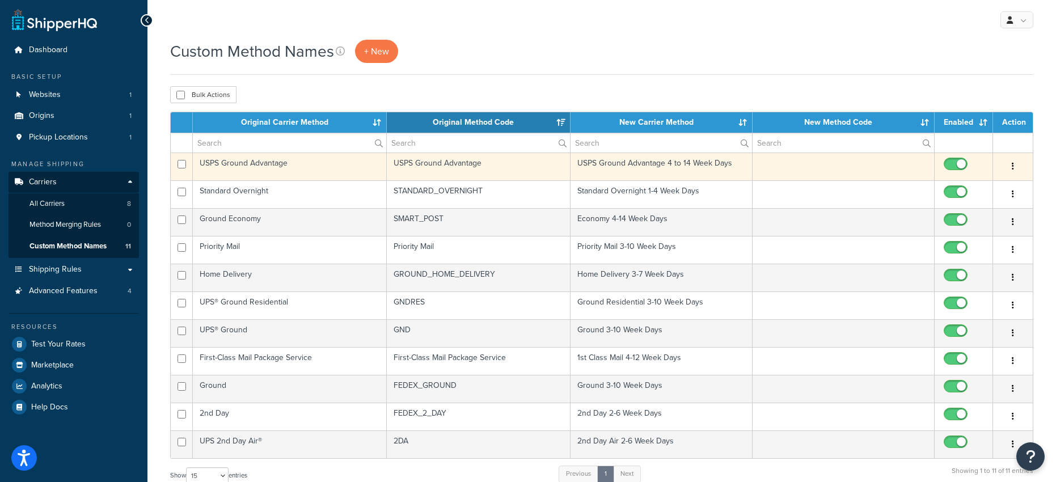
click at [1013, 164] on icon "button" at bounding box center [1013, 166] width 2 height 8
click at [945, 187] on link "Edit" at bounding box center [967, 189] width 90 height 23
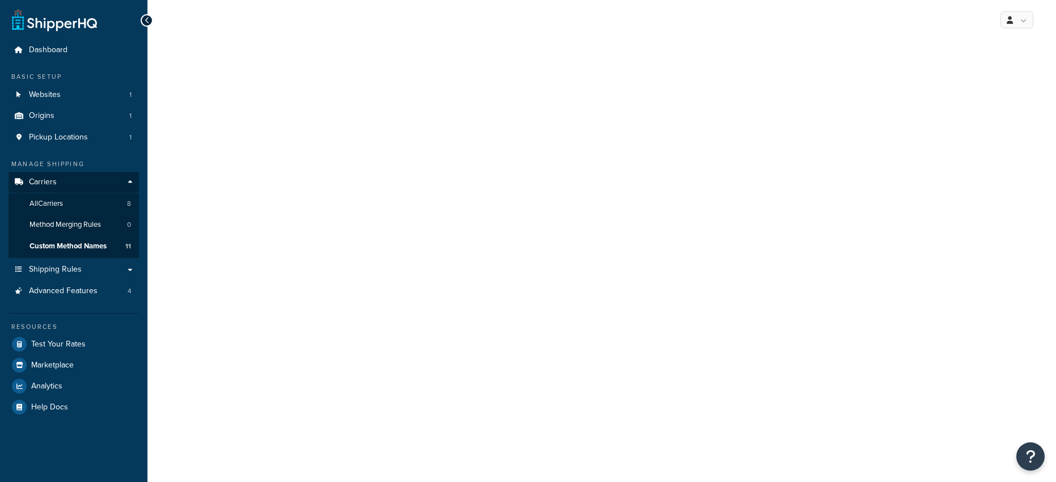
select select "701509"
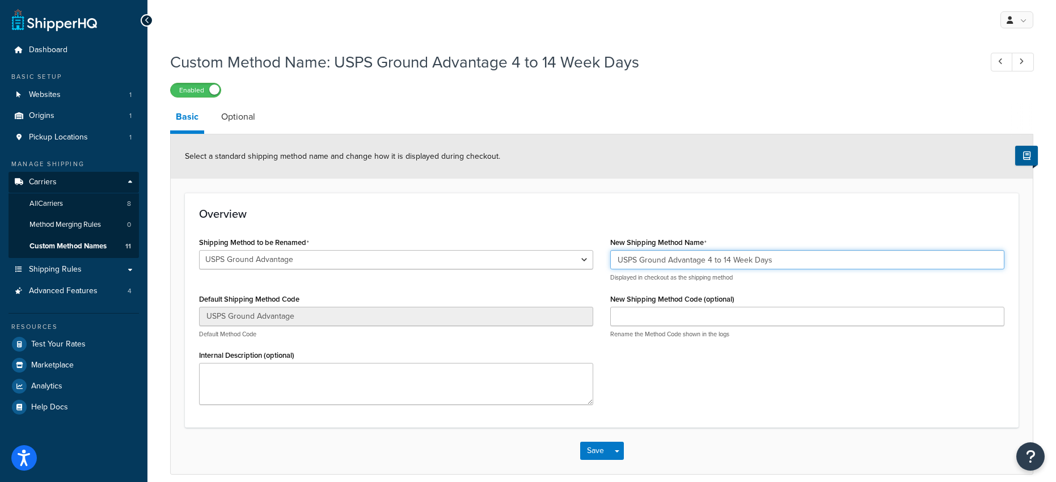
click at [706, 260] on input "USPS Ground Advantage 4 to 14 Week Days" at bounding box center [807, 259] width 394 height 19
click at [708, 259] on input "USPS Ground Advantage 4 to 14 Week Days" at bounding box center [807, 259] width 394 height 19
click at [778, 259] on input "USPS Ground Advantage (4 to 14 Week Days" at bounding box center [807, 259] width 394 height 19
type input "USPS Ground Advantage (4 to 14 Week Days)"
click at [602, 451] on button "Save" at bounding box center [595, 451] width 31 height 18
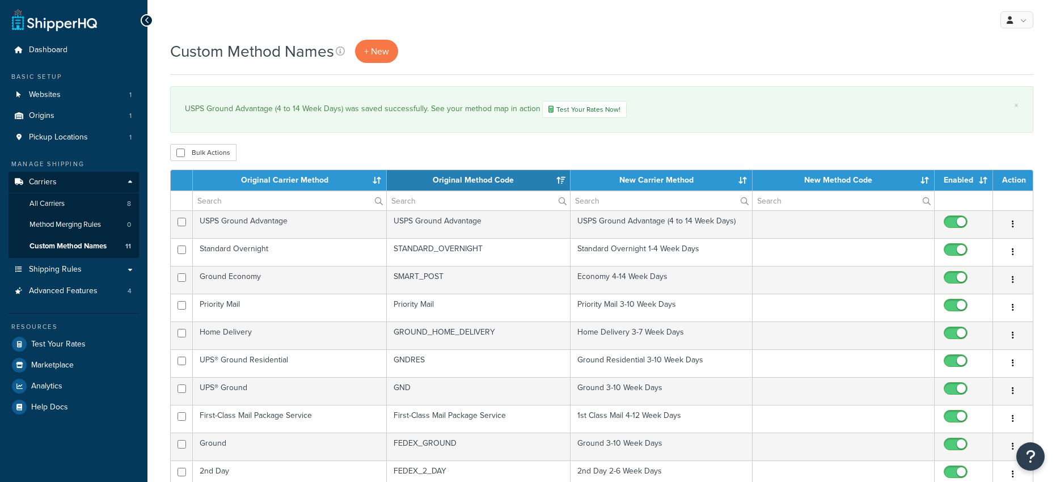
select select "15"
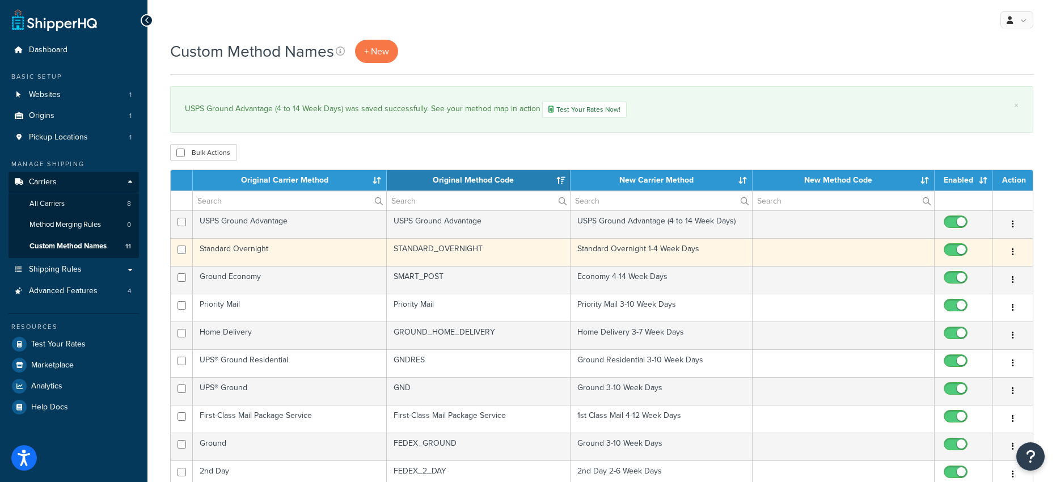
click at [653, 248] on td "Standard Overnight 1-4 Week Days" at bounding box center [662, 252] width 182 height 28
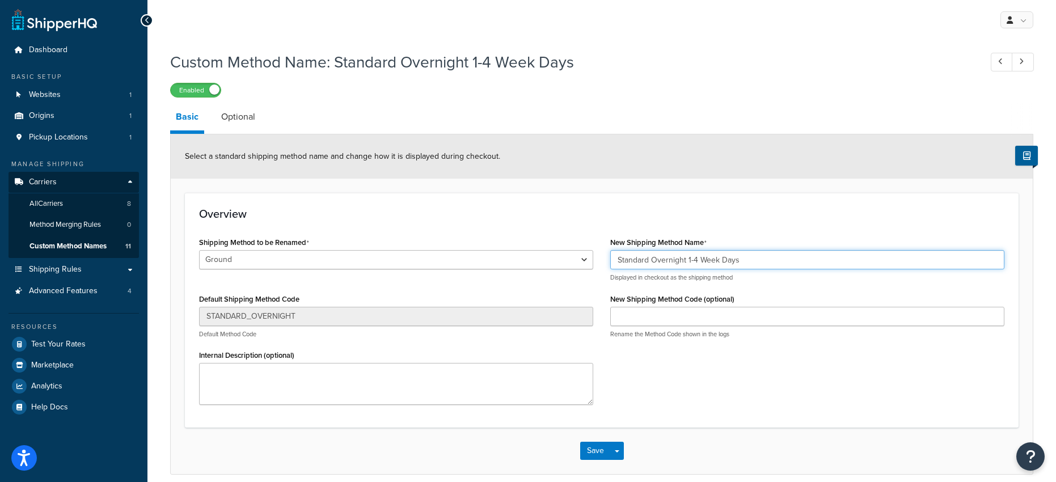
click at [687, 260] on input "Standard Overnight 1-4 Week Days" at bounding box center [807, 259] width 394 height 19
click at [760, 263] on input "Standard Overnight (1-4 Week Days" at bounding box center [807, 259] width 394 height 19
type input "Standard Overnight (1-4 Week Days)"
click at [592, 450] on button "Save" at bounding box center [595, 451] width 31 height 18
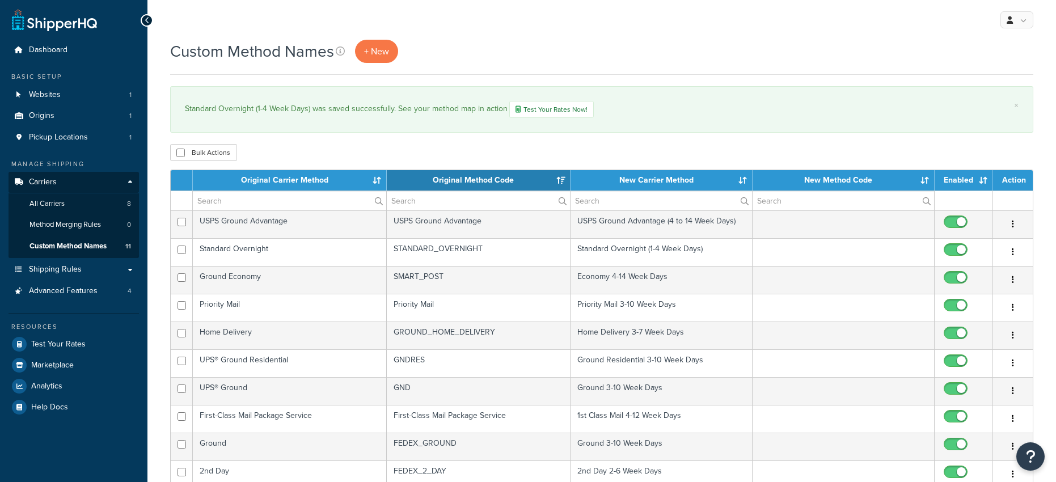
select select "15"
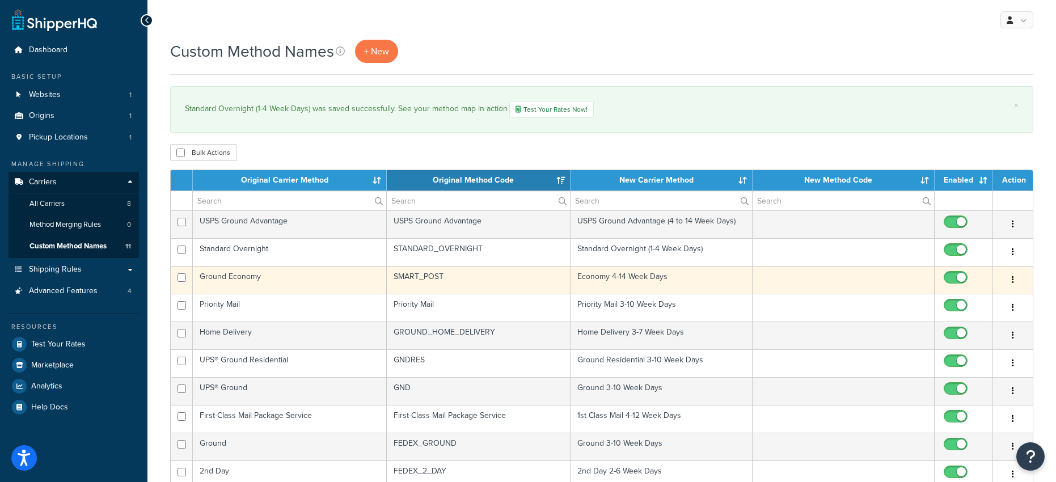
click at [637, 277] on td "Economy 4-14 Week Days" at bounding box center [662, 280] width 182 height 28
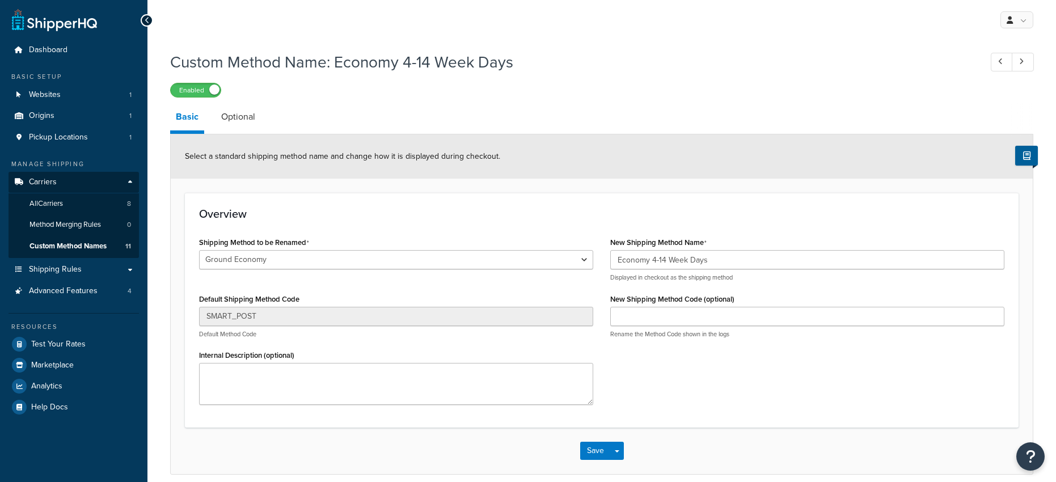
select select "701510"
click at [653, 262] on input "Economy 4-14 Week Days" at bounding box center [807, 259] width 394 height 19
click at [723, 263] on input "Economy (4-14 Week Days" at bounding box center [807, 259] width 394 height 19
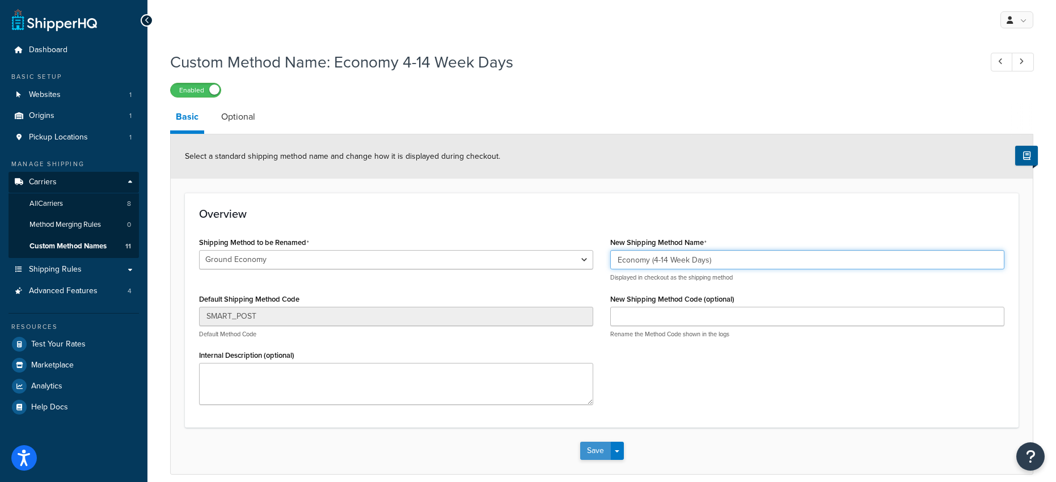
type input "Economy (4-14 Week Days)"
click at [590, 451] on button "Save" at bounding box center [595, 451] width 31 height 18
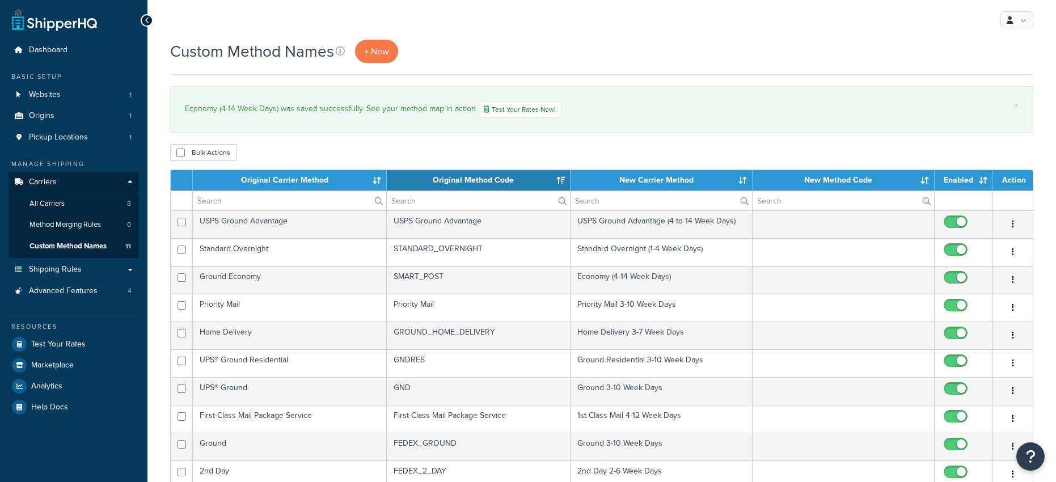
select select "15"
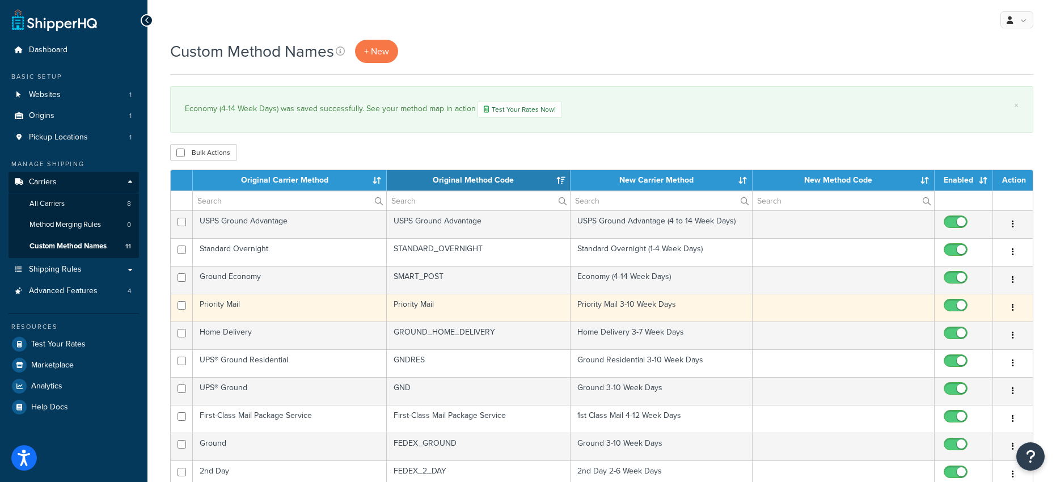
click at [618, 305] on td "Priority Mail 3-10 Week Days" at bounding box center [662, 308] width 182 height 28
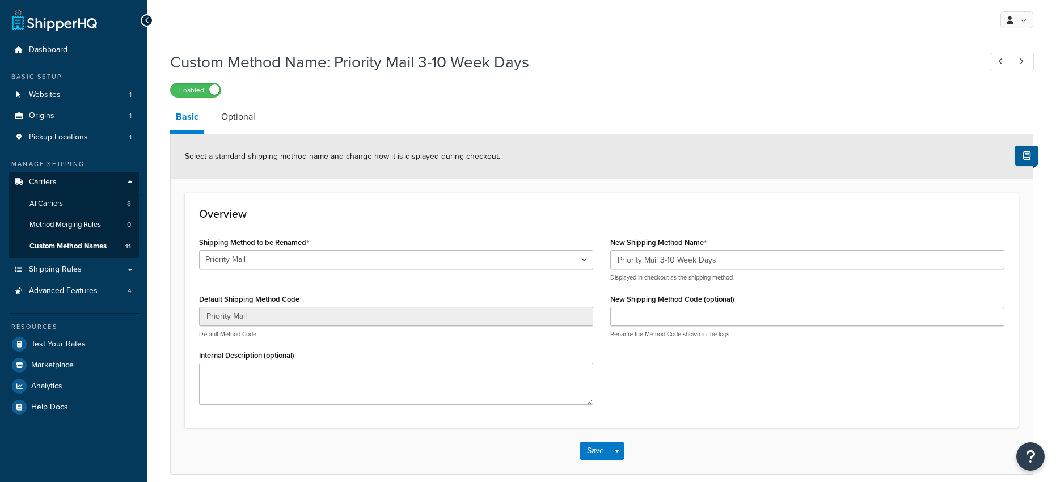
select select "701505"
click at [661, 260] on input "Priority Mail 3-10 Week Days" at bounding box center [807, 259] width 394 height 19
click at [739, 263] on input "Priority Mail (3-10 Week Days" at bounding box center [807, 259] width 394 height 19
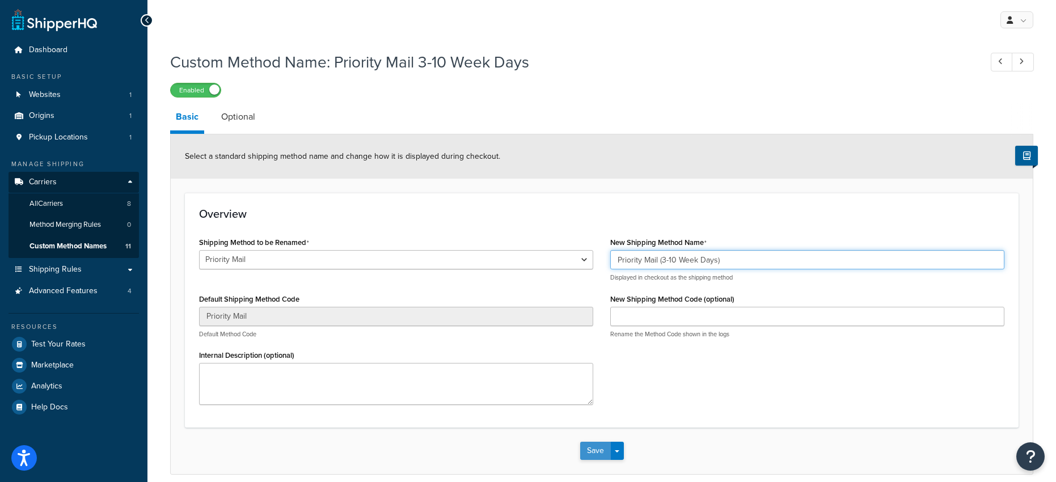
type input "Priority Mail (3-10 Week Days)"
click at [588, 452] on button "Save" at bounding box center [595, 451] width 31 height 18
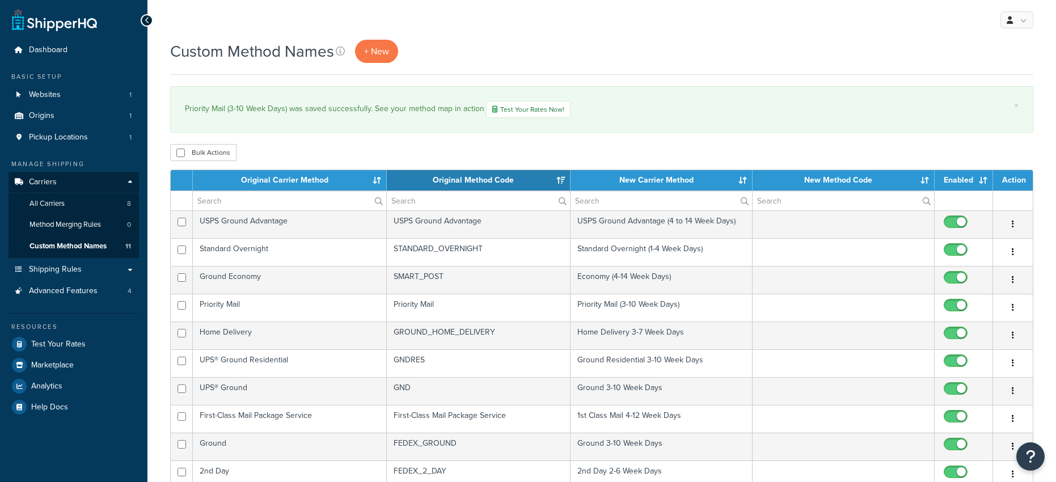
select select "15"
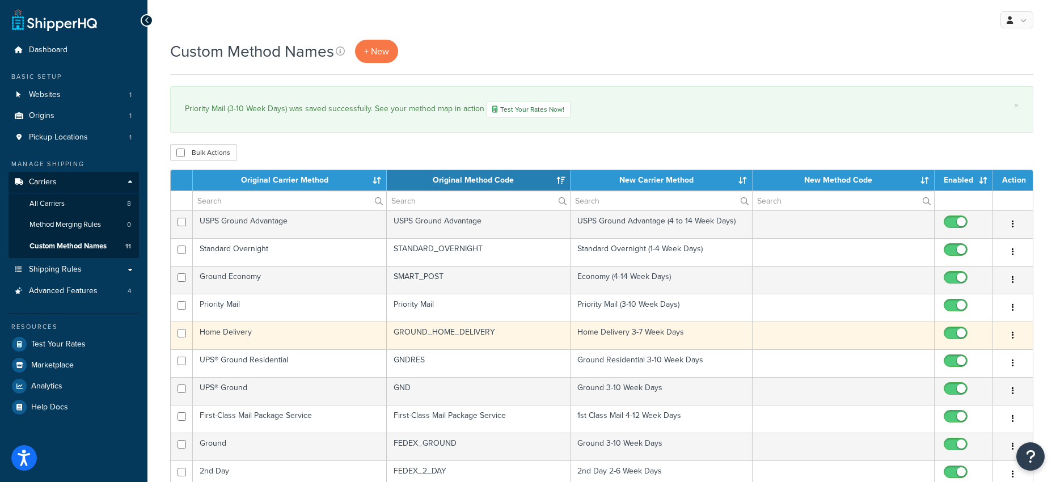
click at [636, 333] on td "Home Delivery 3-7 Week Days" at bounding box center [662, 336] width 182 height 28
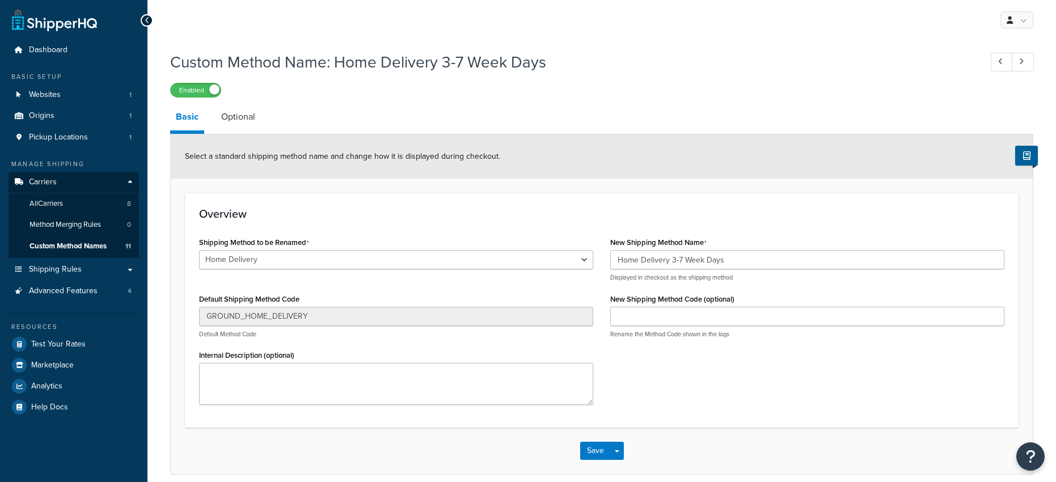
select select "701489"
click at [673, 263] on input "Home Delivery 3-7 Week Days" at bounding box center [807, 259] width 394 height 19
click at [742, 262] on input "Home Delivery (3-7 Week Days" at bounding box center [807, 259] width 394 height 19
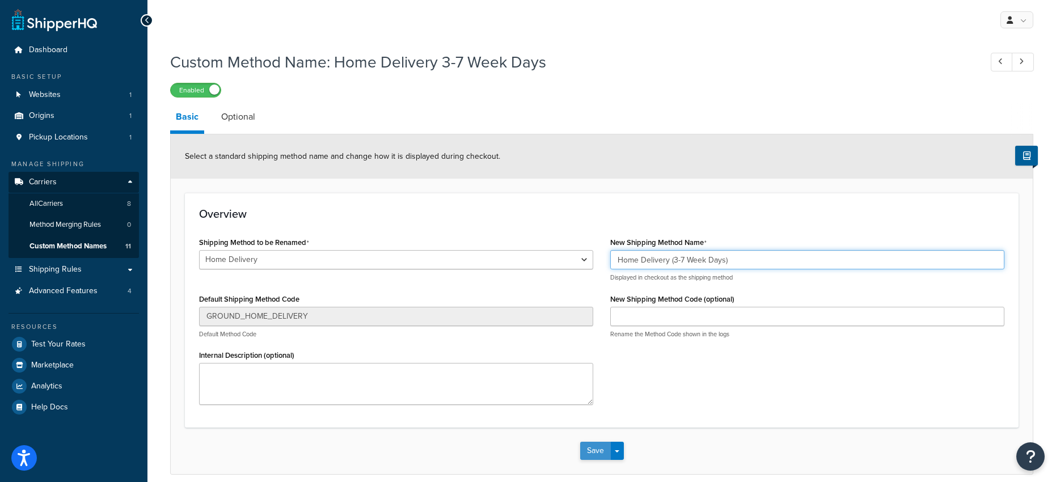
type input "Home Delivery (3-7 Week Days)"
click at [592, 455] on button "Save" at bounding box center [595, 451] width 31 height 18
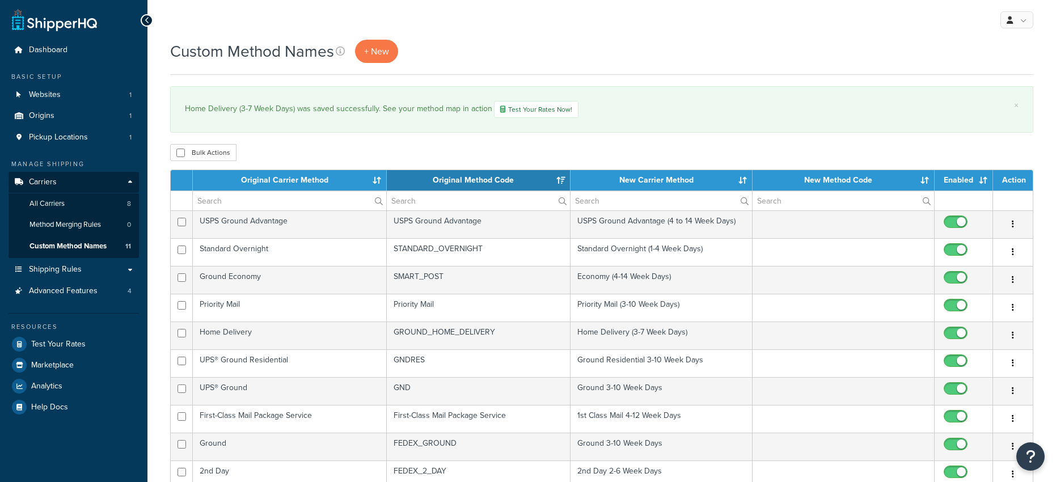
select select "15"
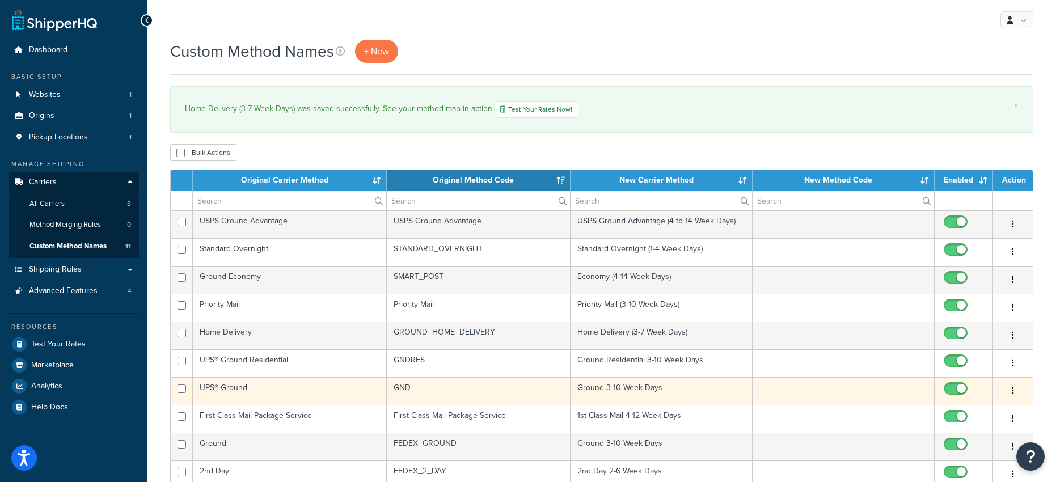
scroll to position [2, 0]
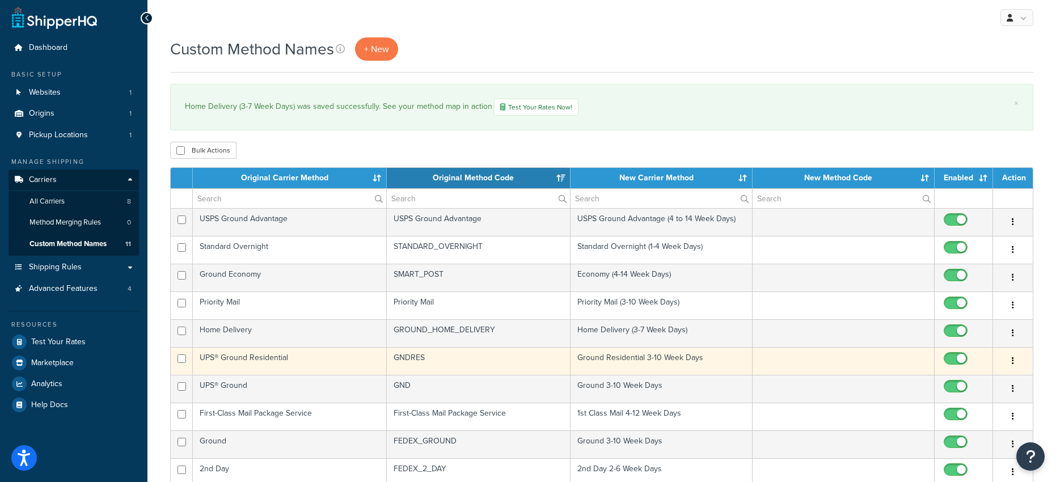
click at [619, 357] on td "Ground Residential 3-10 Week Days" at bounding box center [662, 361] width 182 height 28
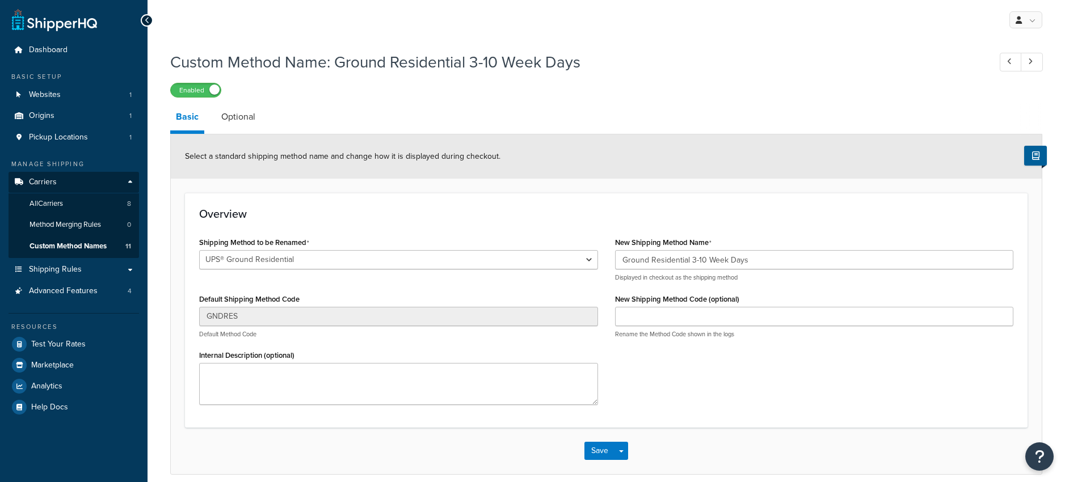
select select "701496"
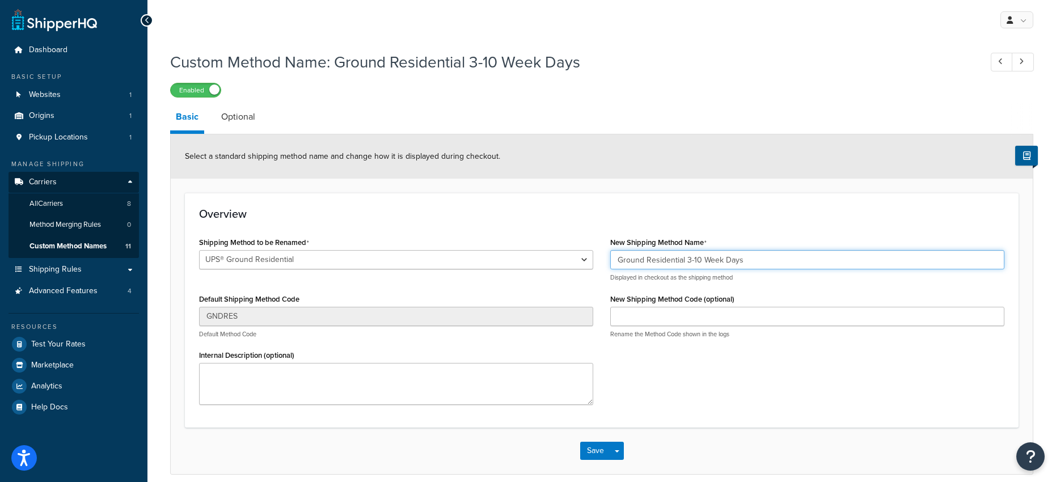
click at [686, 259] on input "Ground Residential 3-10 Week Days" at bounding box center [807, 259] width 394 height 19
click at [747, 260] on input "Ground Residential (3-10 Week Days" at bounding box center [807, 259] width 394 height 19
type input "Ground Residential (3-10 Week Days)"
click at [594, 447] on button "Save" at bounding box center [595, 451] width 31 height 18
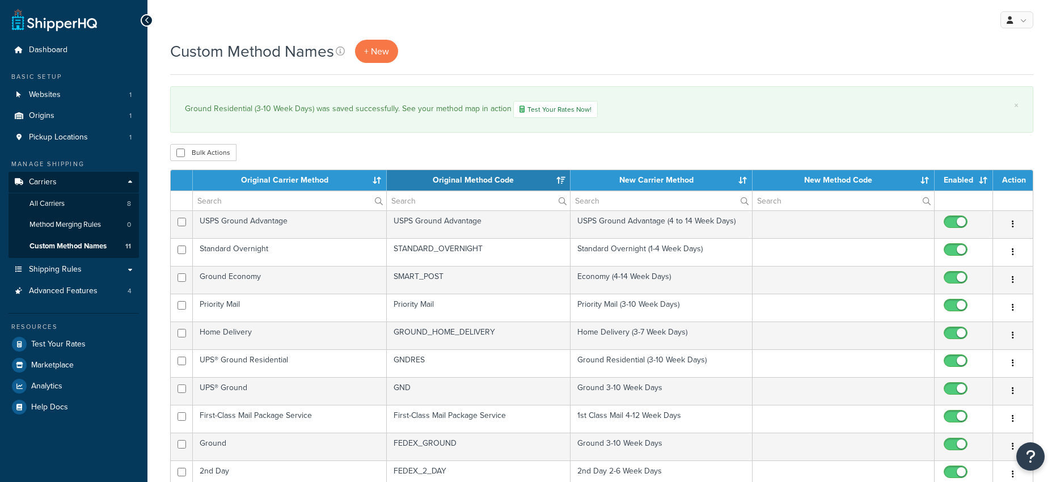
select select "15"
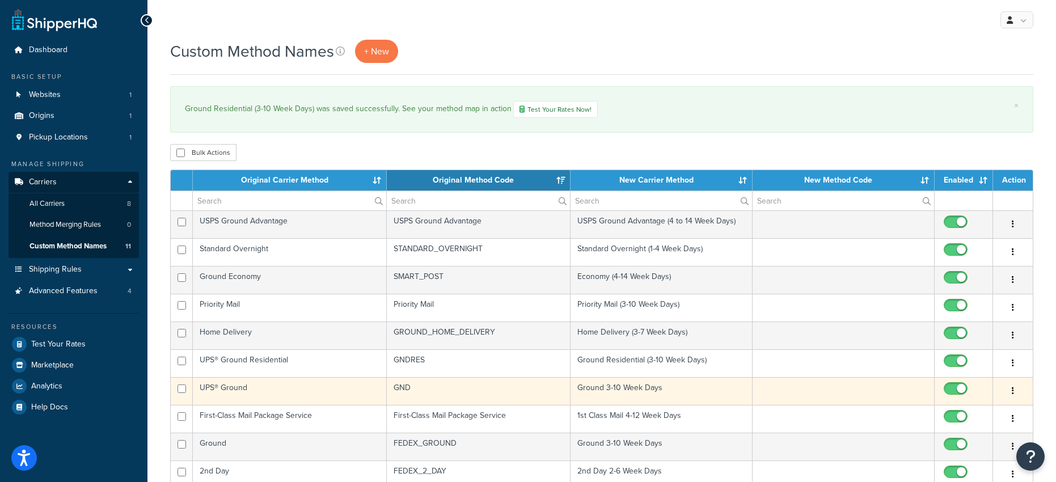
click at [632, 389] on td "Ground 3-10 Week Days" at bounding box center [662, 391] width 182 height 28
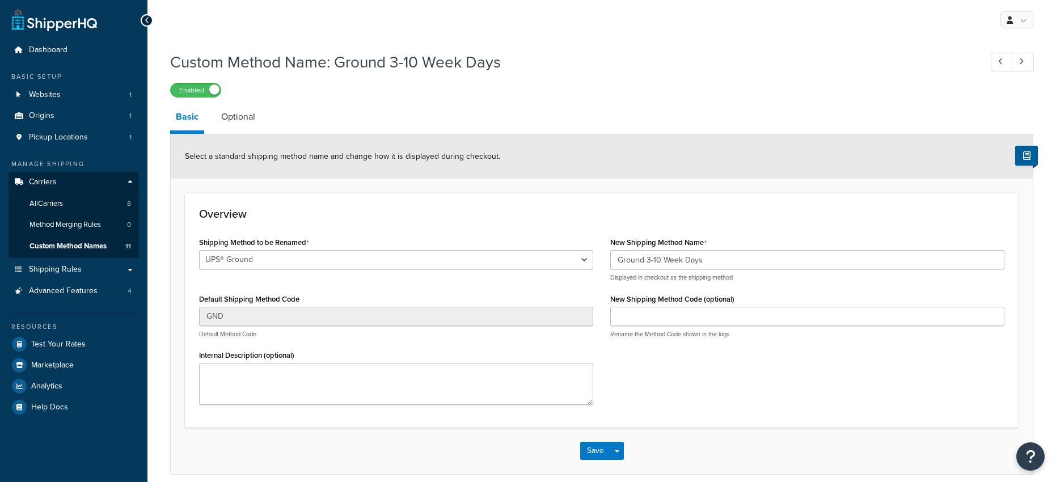
select select "701495"
click at [647, 262] on input "Ground 3-10 Week Days" at bounding box center [807, 259] width 394 height 19
click at [717, 259] on input "Ground (3-10 Week Days" at bounding box center [807, 259] width 394 height 19
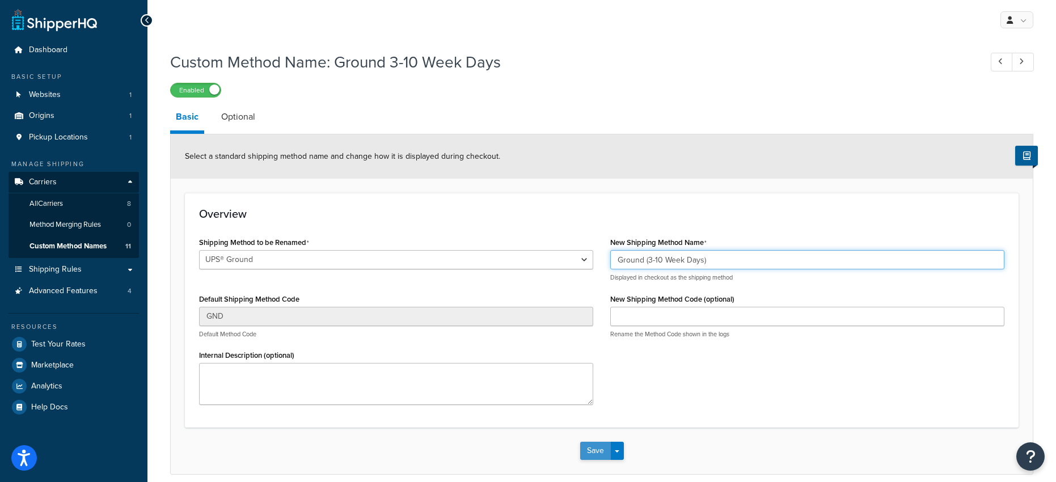
type input "Ground (3-10 Week Days)"
click at [601, 453] on button "Save" at bounding box center [595, 451] width 31 height 18
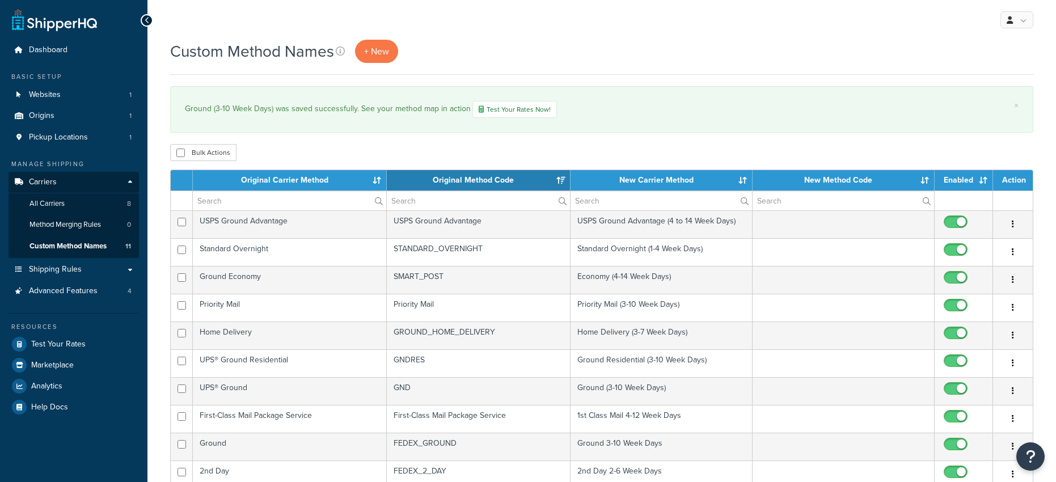
select select "15"
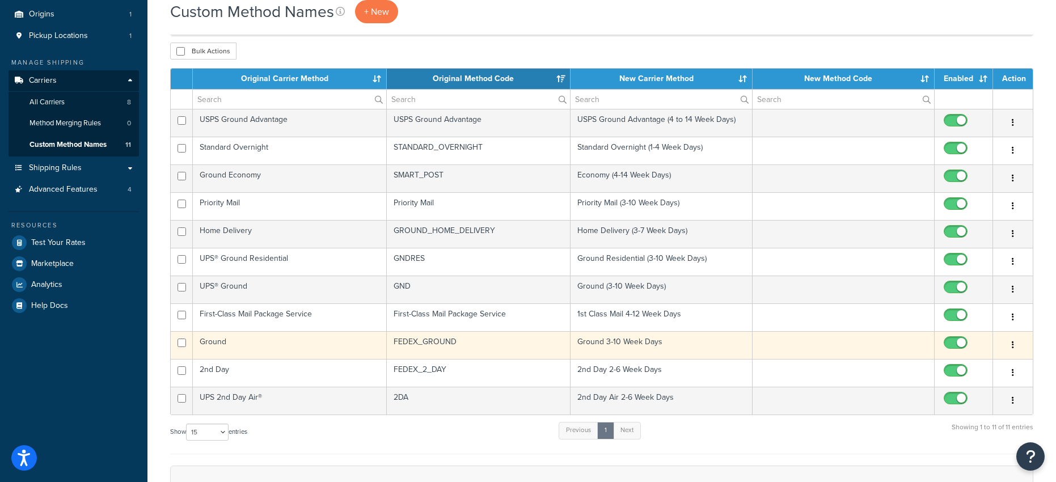
scroll to position [122, 0]
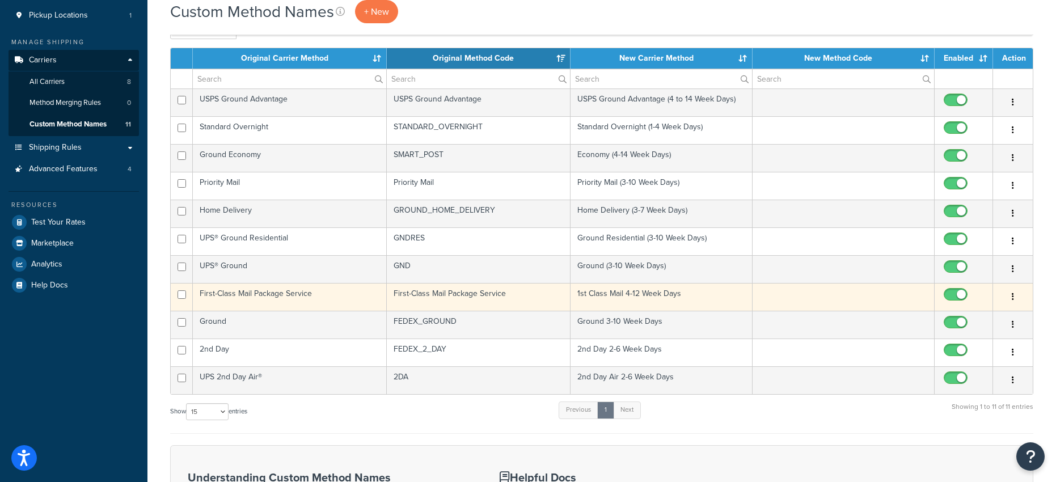
click at [653, 293] on td "1st Class Mail 4-12 Week Days" at bounding box center [662, 297] width 182 height 28
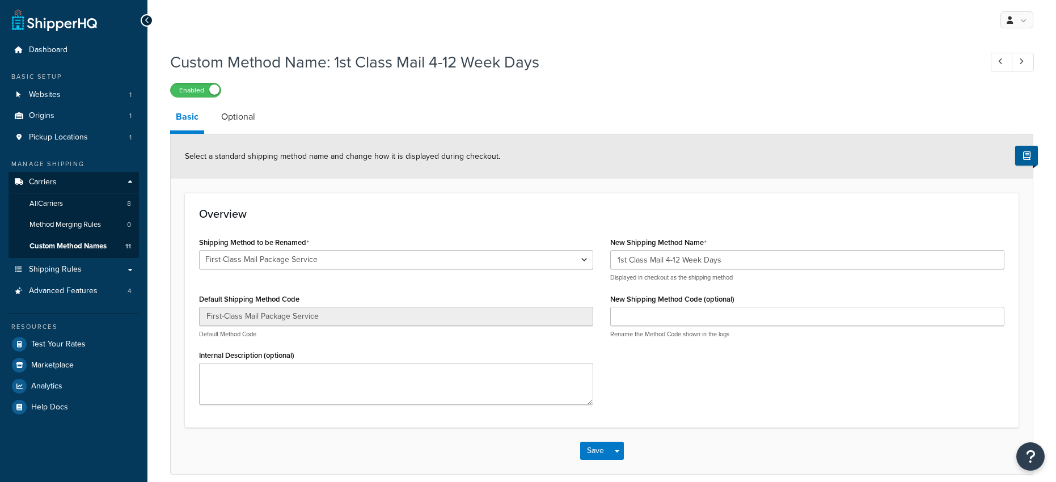
select select "701504"
click at [666, 260] on input "1st Class Mail 4-12 Week Days" at bounding box center [807, 259] width 394 height 19
click at [754, 262] on input "1st Class Mail (4-12 Week Days" at bounding box center [807, 259] width 394 height 19
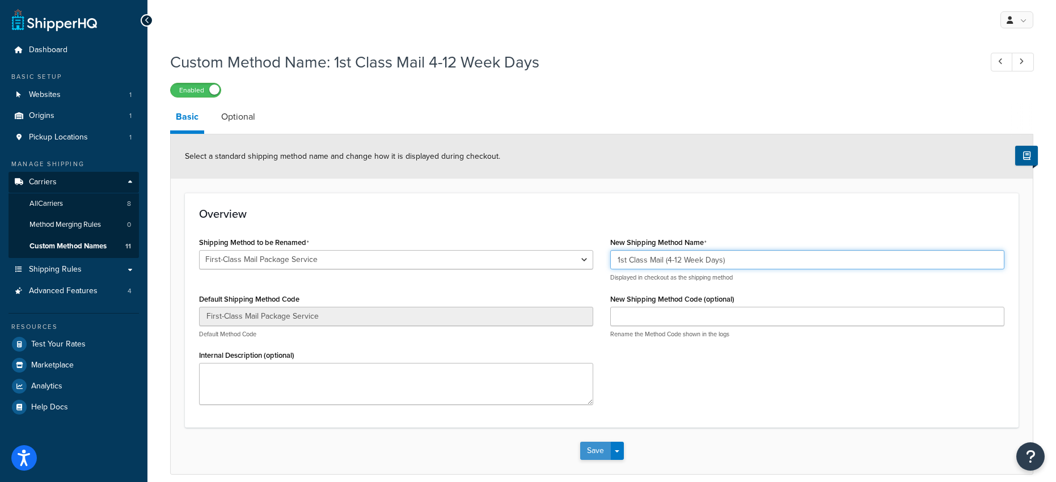
type input "1st Class Mail (4-12 Week Days)"
click at [600, 450] on button "Save" at bounding box center [595, 451] width 31 height 18
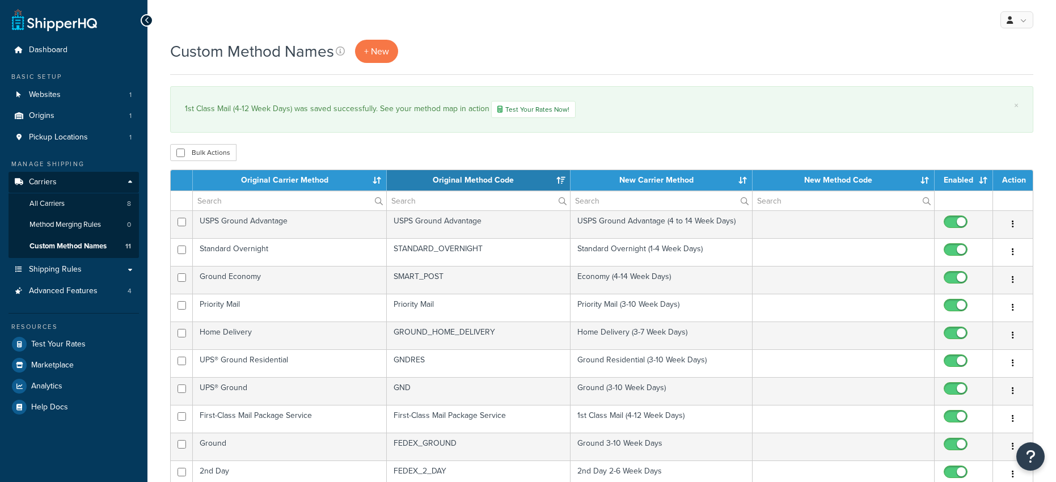
select select "15"
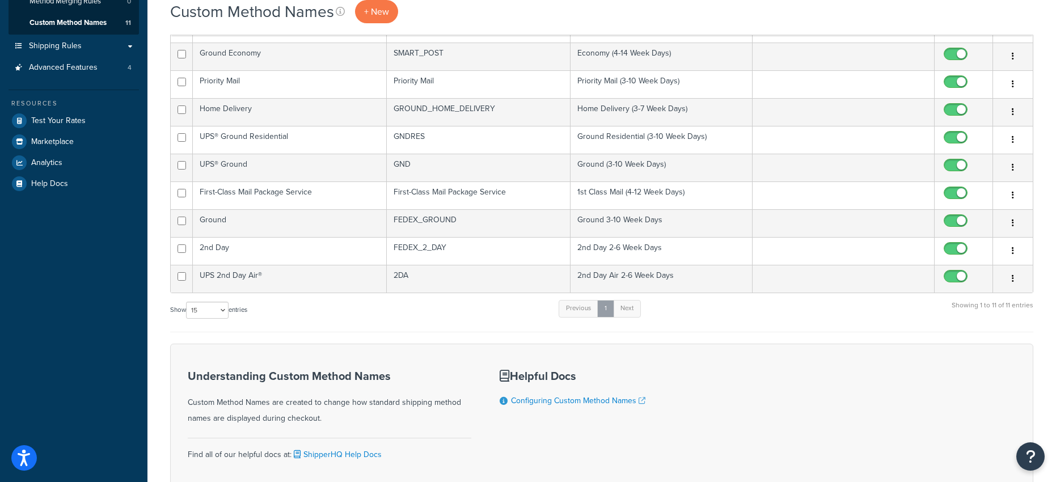
scroll to position [233, 0]
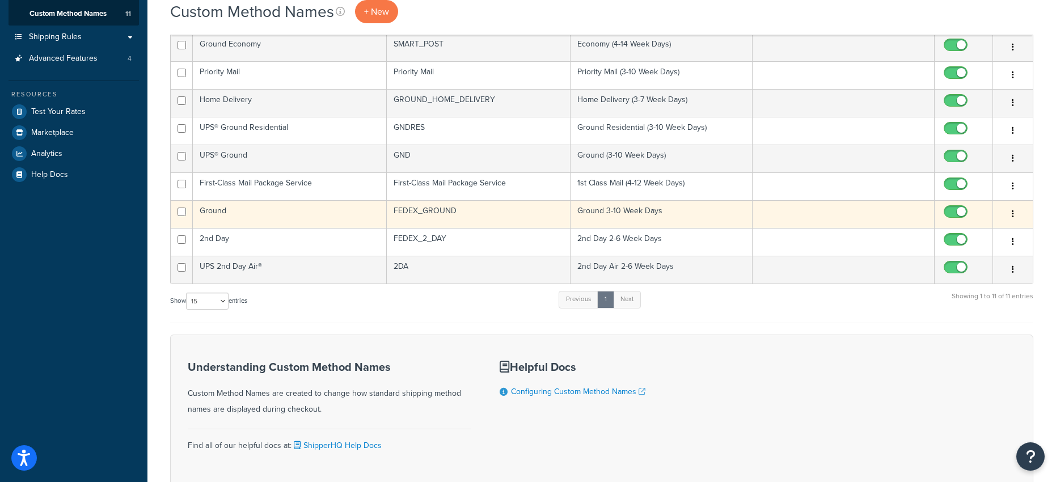
click at [618, 208] on td "Ground 3-10 Week Days" at bounding box center [662, 214] width 182 height 28
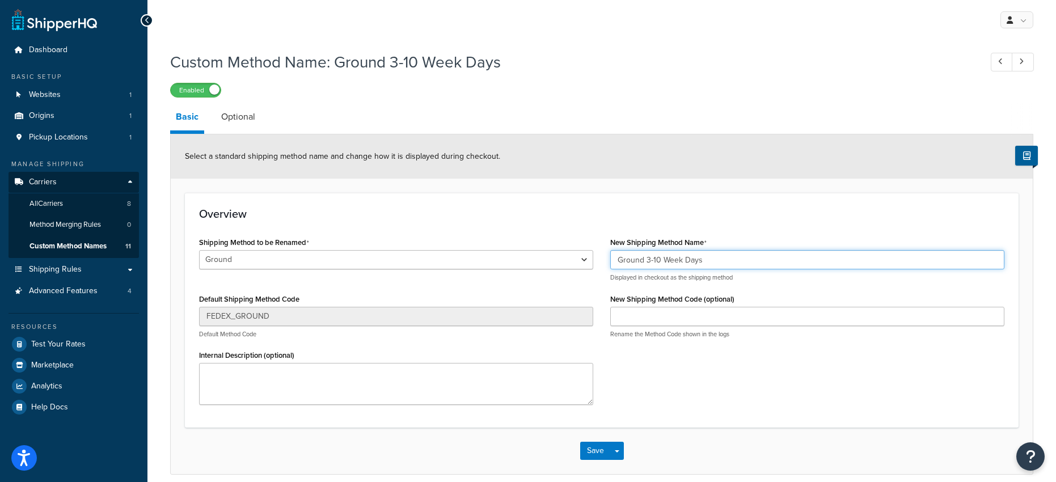
click at [647, 260] on input "Ground 3-10 Week Days" at bounding box center [807, 259] width 394 height 19
click at [704, 263] on input "Ground (3-10 Week Days" at bounding box center [807, 259] width 394 height 19
type input "Ground (3-10 Week Days)"
click at [601, 451] on button "Save" at bounding box center [595, 451] width 31 height 18
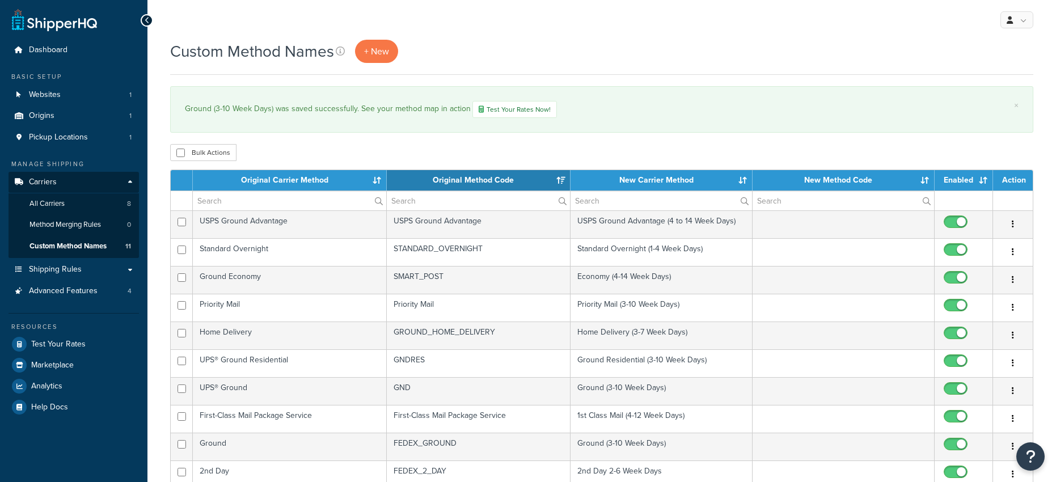
select select "15"
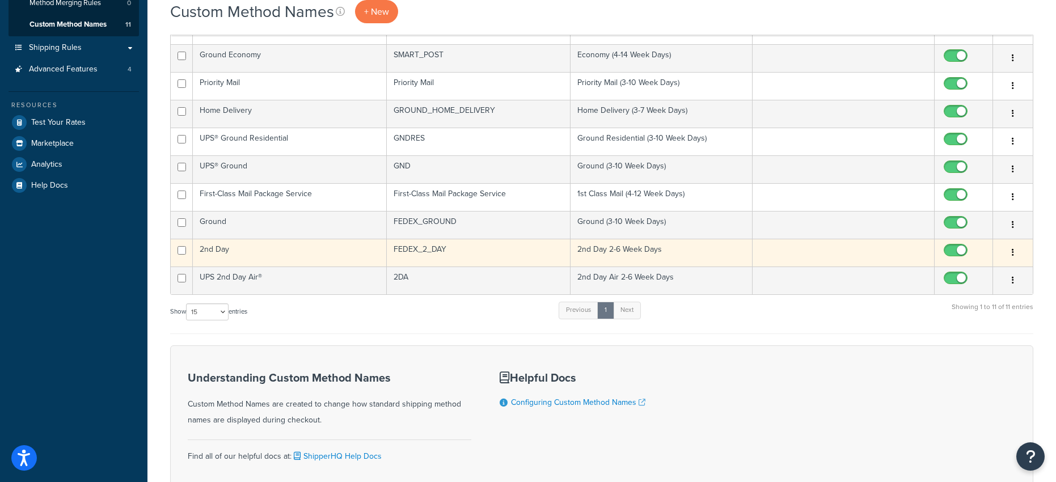
click at [636, 248] on td "2nd Day 2-6 Week Days" at bounding box center [662, 253] width 182 height 28
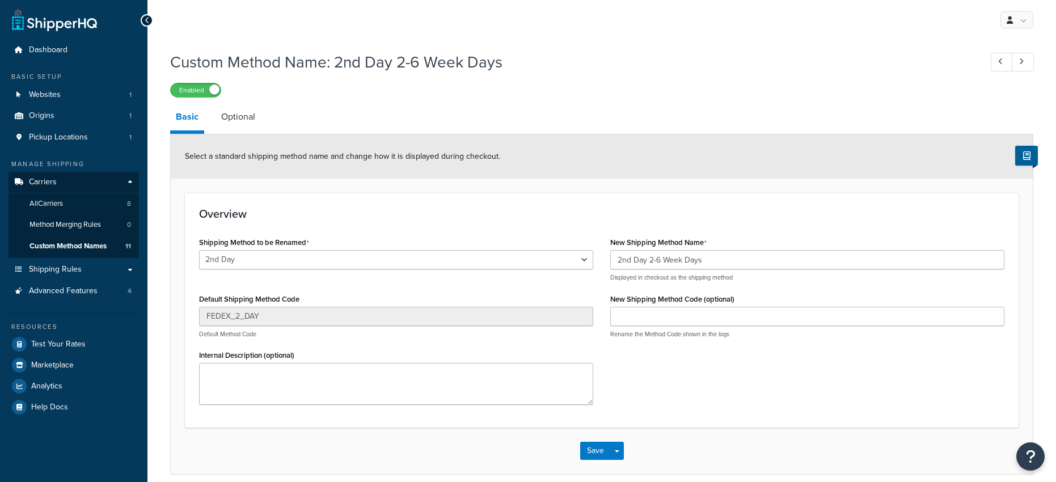
select select "701488"
click at [649, 261] on input "2nd Day 2-6 Week Days" at bounding box center [807, 259] width 394 height 19
click at [716, 261] on input "2nd Day (2-6 Week Days" at bounding box center [807, 259] width 394 height 19
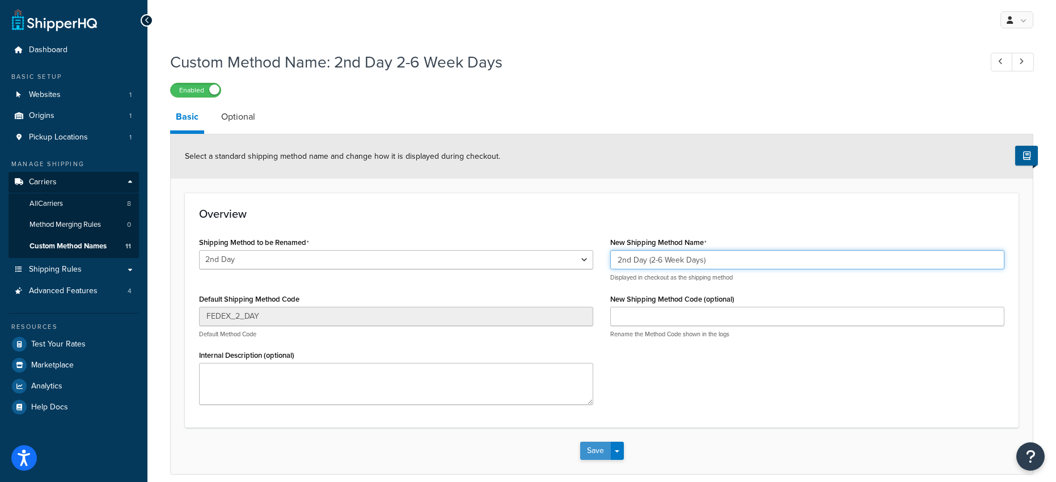
type input "2nd Day (2-6 Week Days)"
click at [589, 451] on button "Save" at bounding box center [595, 451] width 31 height 18
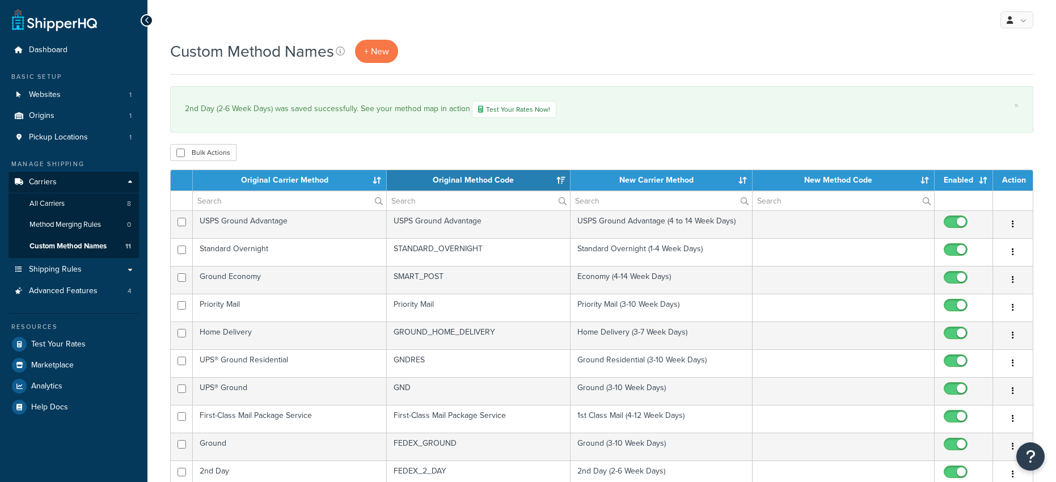
select select "15"
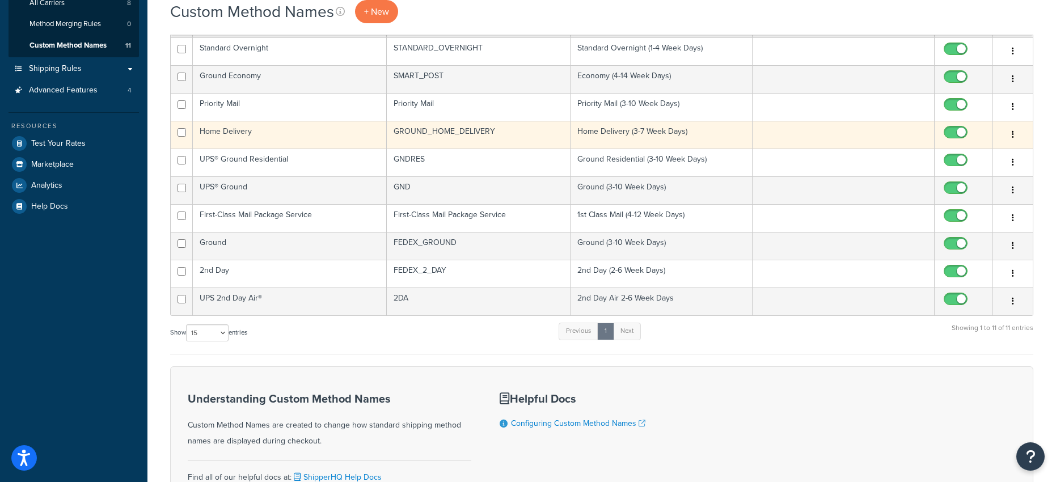
scroll to position [240, 0]
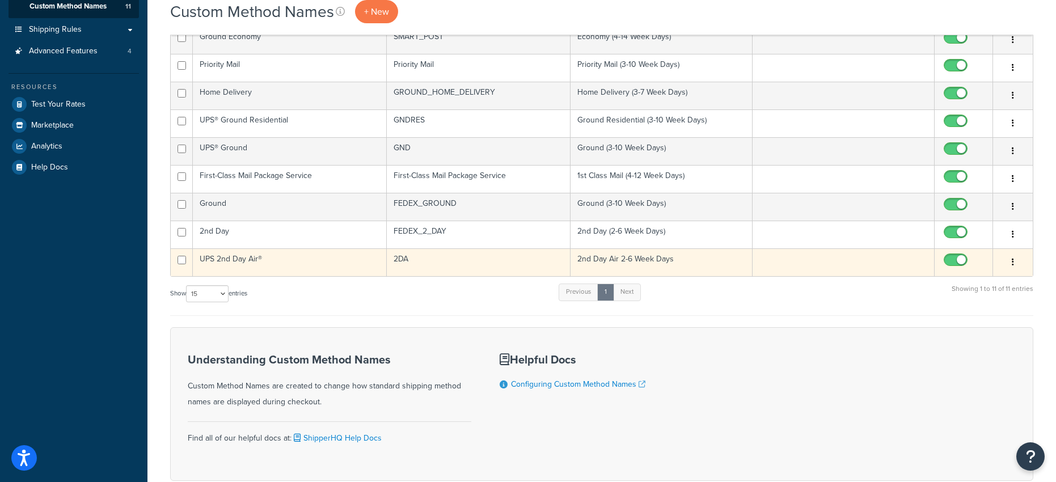
click at [648, 261] on td "2nd Day Air 2-6 Week Days" at bounding box center [662, 262] width 182 height 28
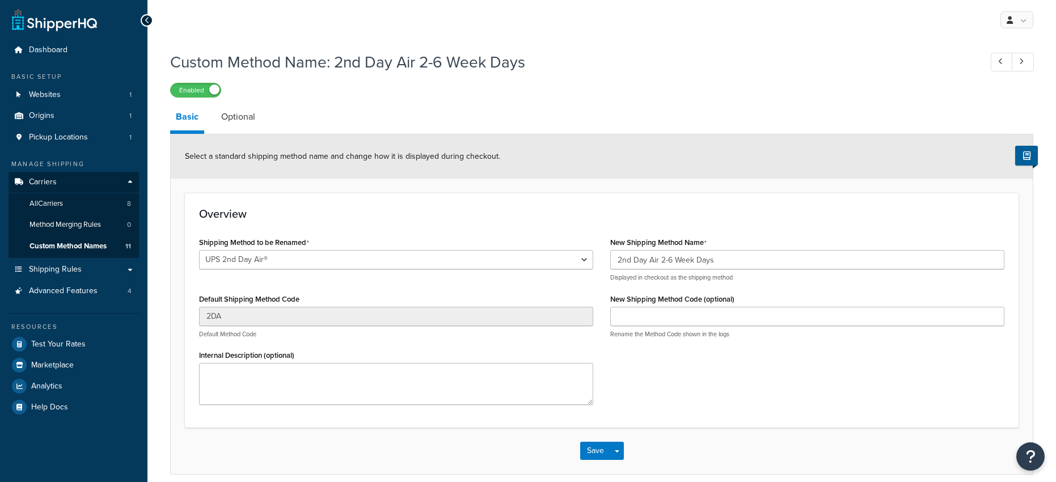
select select "701498"
click at [661, 259] on input "2nd Day Air 2-6 Week Days" at bounding box center [807, 259] width 394 height 19
click at [726, 260] on input "2nd Day Air (2-6 Week Days" at bounding box center [807, 259] width 394 height 19
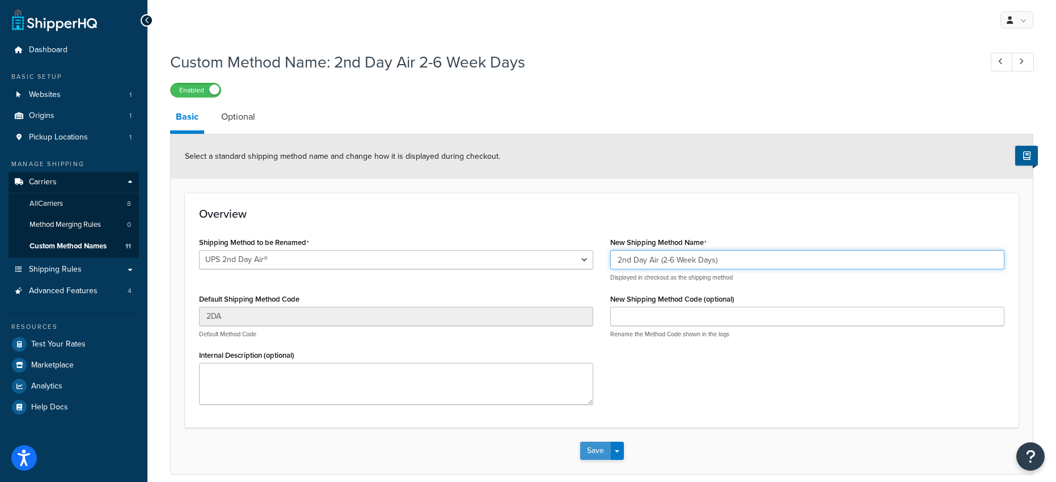
type input "2nd Day Air (2-6 Week Days)"
click at [594, 448] on button "Save" at bounding box center [595, 451] width 31 height 18
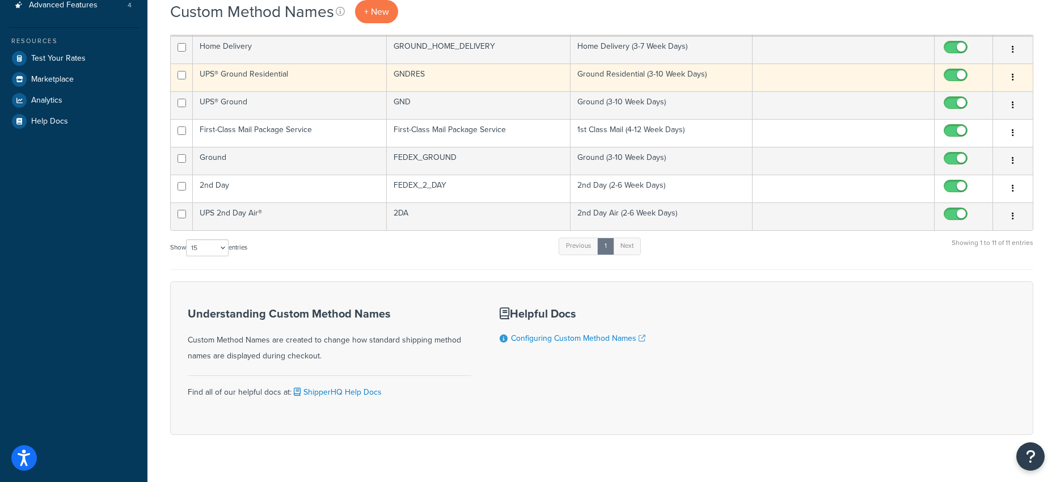
scroll to position [307, 0]
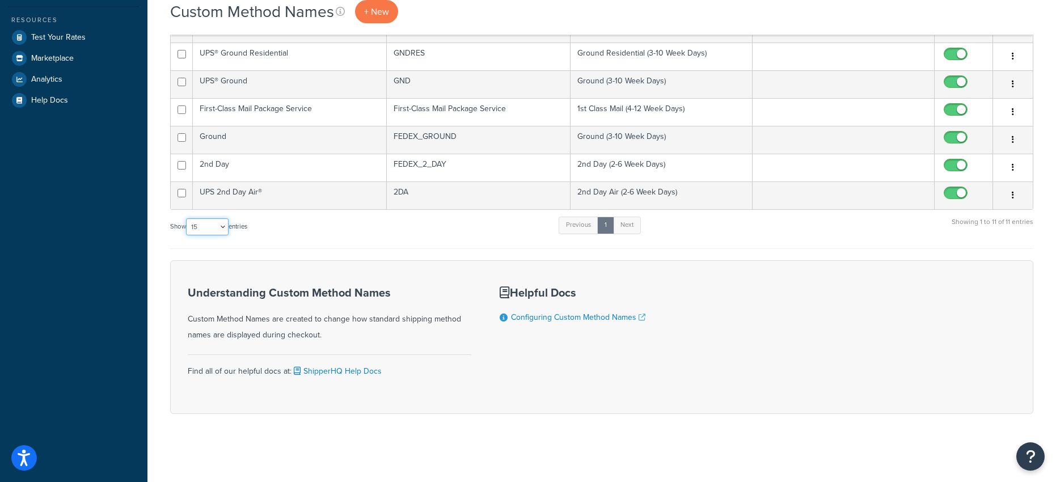
click at [225, 226] on select "10 15 25 50 100" at bounding box center [207, 226] width 43 height 17
select select "50"
click at [187, 219] on select "10 15 25 50 100" at bounding box center [207, 226] width 43 height 17
click at [494, 236] on div "Show 10 15 25 50 100 entries Previous 1 Next Showing 1 to 11 of 11 entries" at bounding box center [601, 232] width 863 height 33
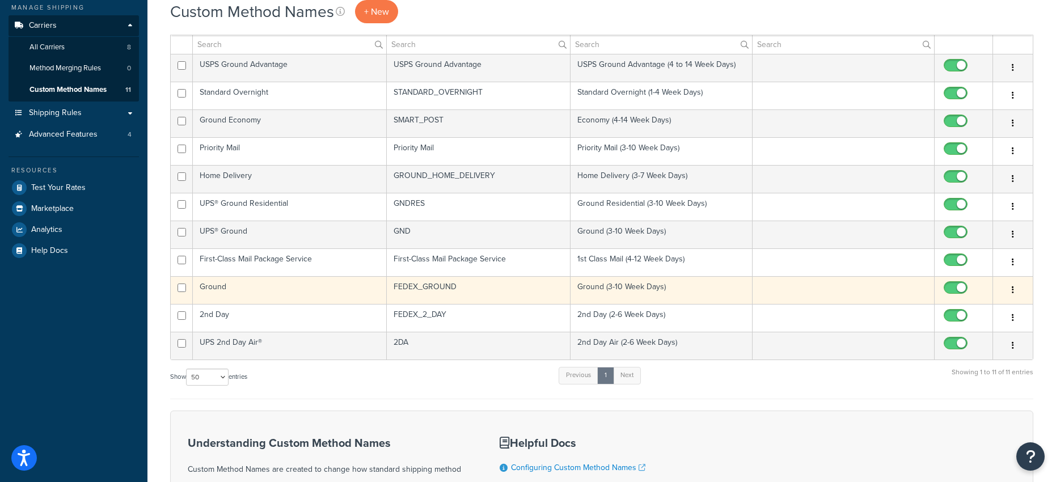
scroll to position [166, 0]
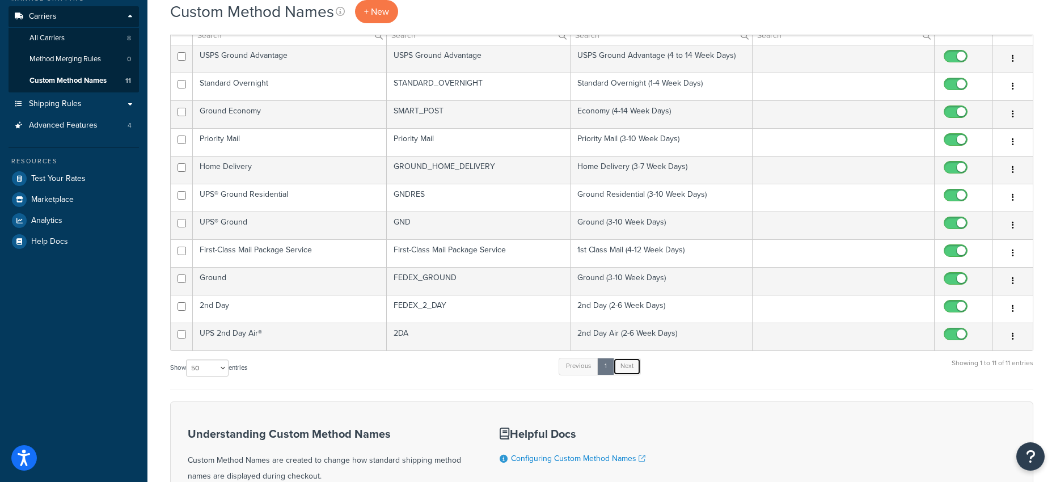
click at [629, 364] on link "Next" at bounding box center [627, 366] width 28 height 17
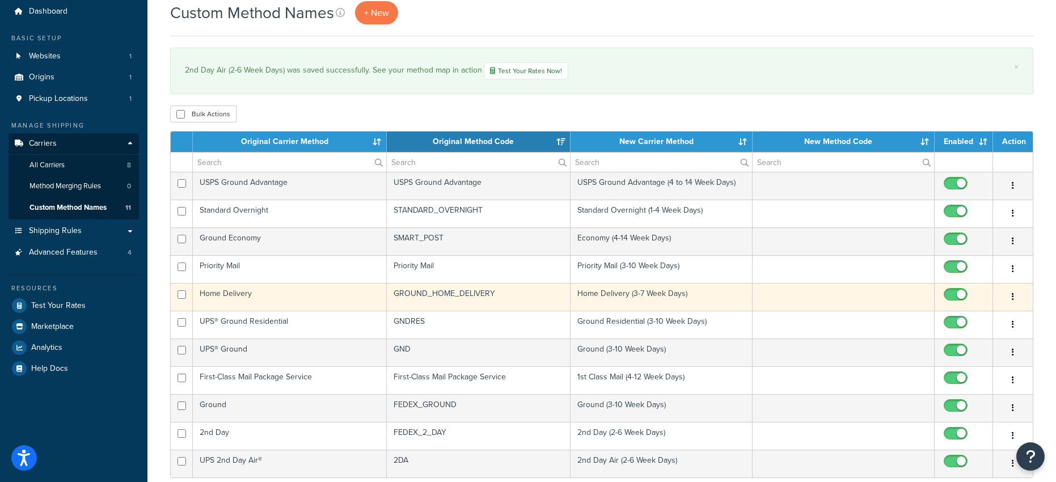
scroll to position [0, 0]
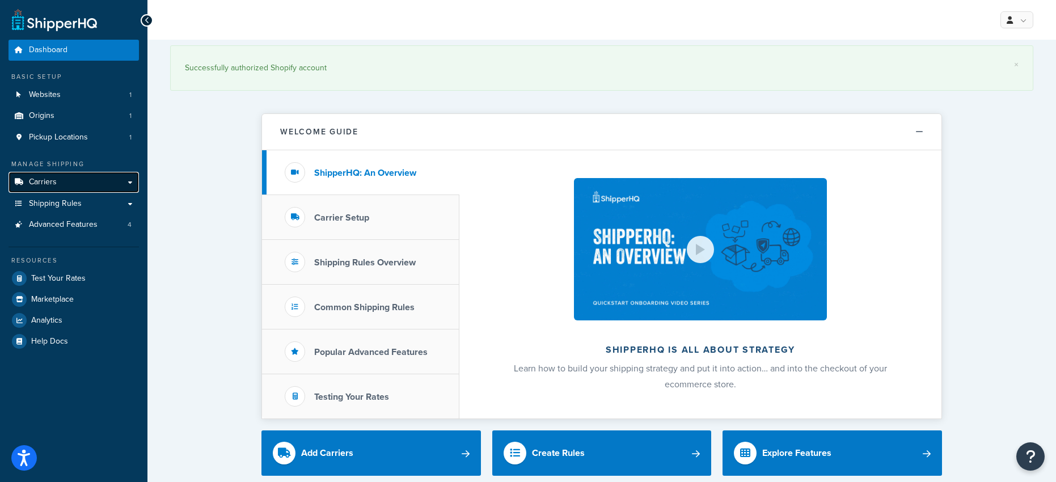
click at [124, 180] on link "Carriers" at bounding box center [74, 182] width 130 height 21
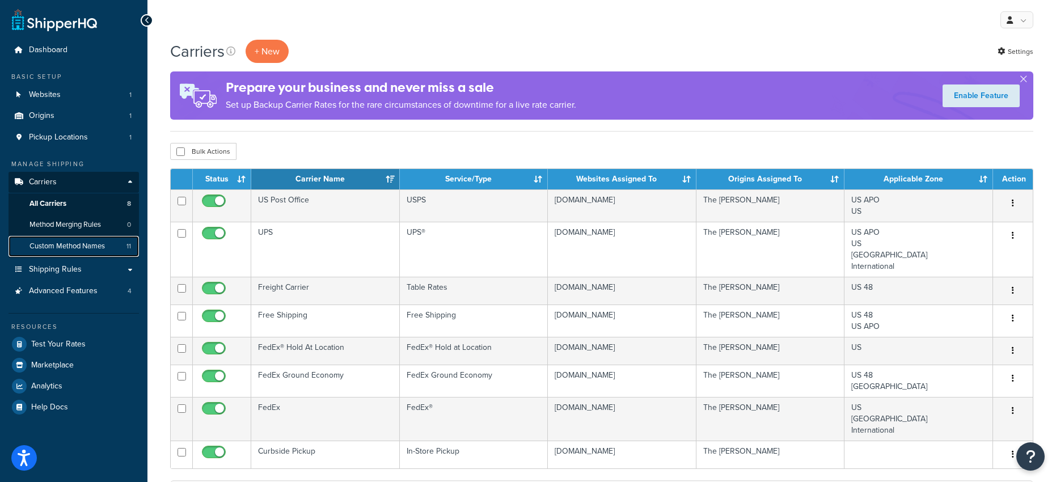
click at [70, 246] on span "Custom Method Names" at bounding box center [66, 247] width 75 height 10
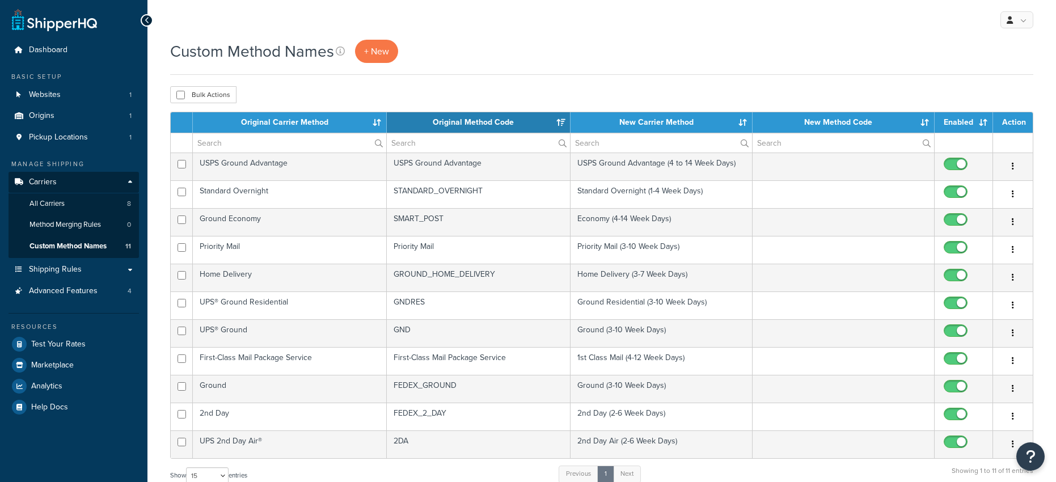
select select "15"
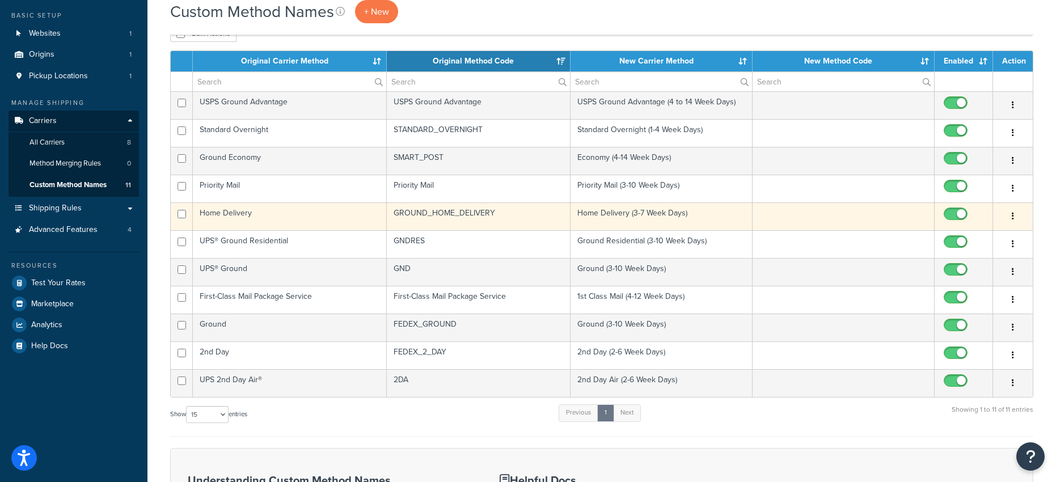
scroll to position [64, 0]
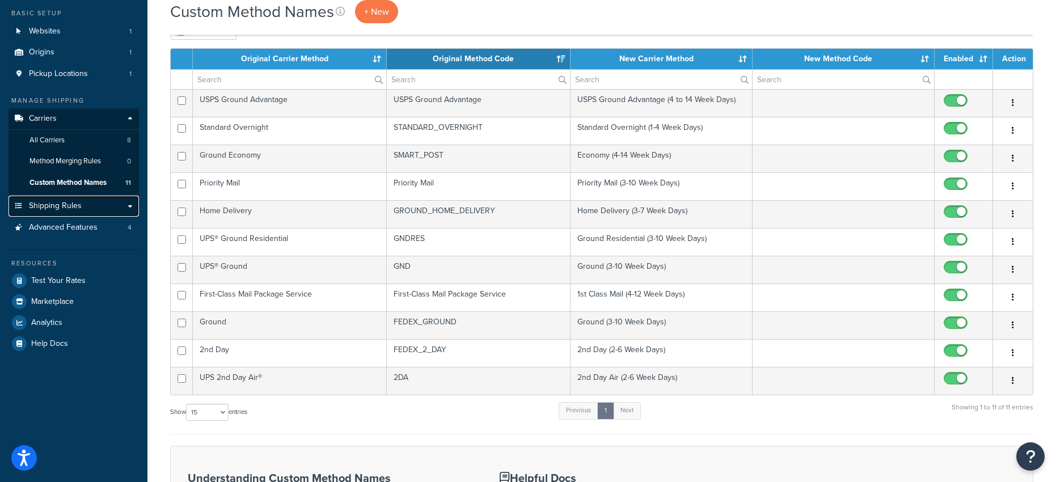
click at [114, 205] on link "Shipping Rules" at bounding box center [74, 206] width 130 height 21
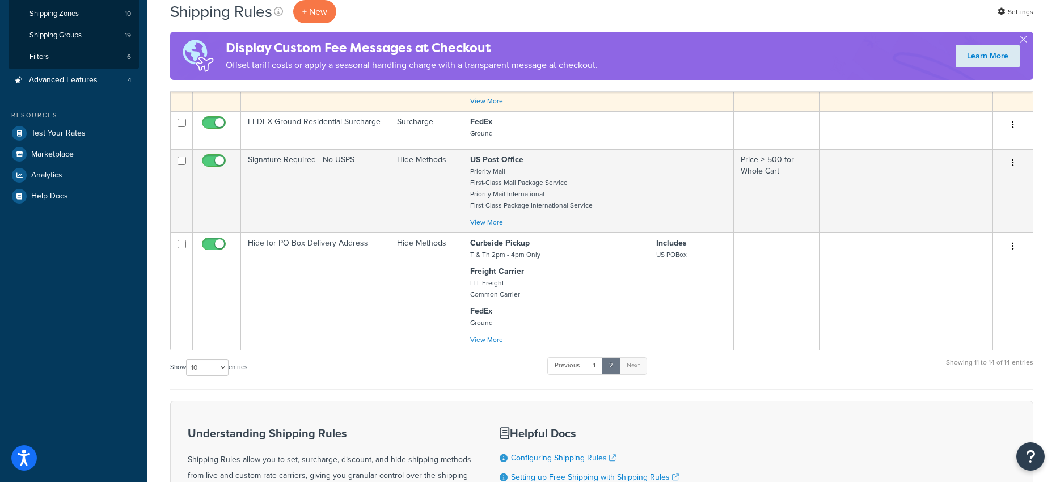
scroll to position [242, 0]
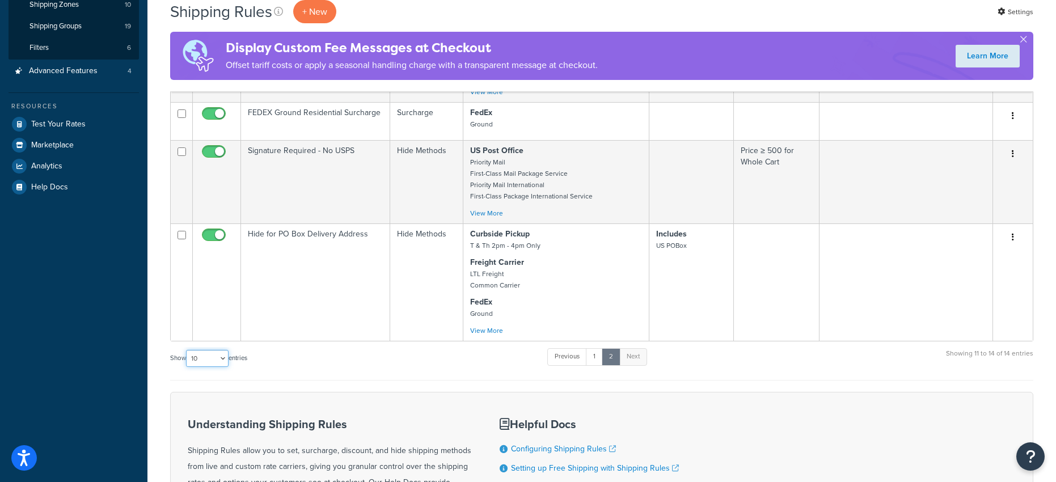
click at [223, 360] on select "10 15 25 50 100 1000" at bounding box center [207, 358] width 43 height 17
select select "50"
click at [187, 350] on select "10 15 25 50 100 1000" at bounding box center [207, 358] width 43 height 17
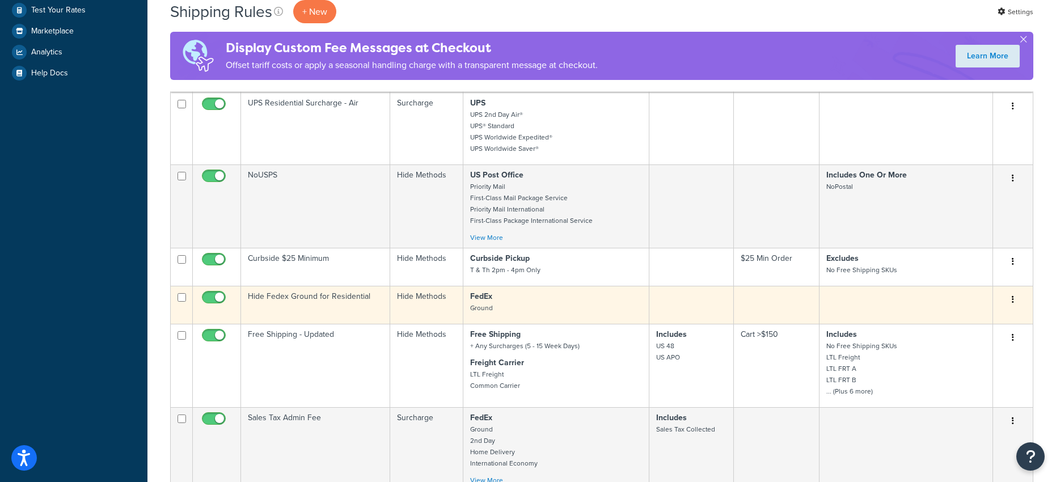
scroll to position [358, 0]
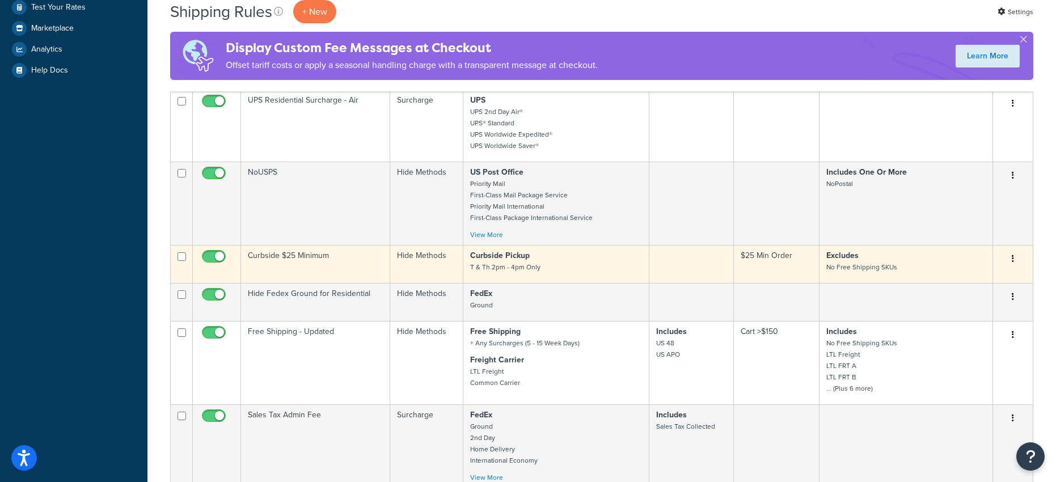
click at [1010, 256] on button "button" at bounding box center [1013, 259] width 16 height 18
click at [957, 276] on link "Edit" at bounding box center [976, 280] width 90 height 23
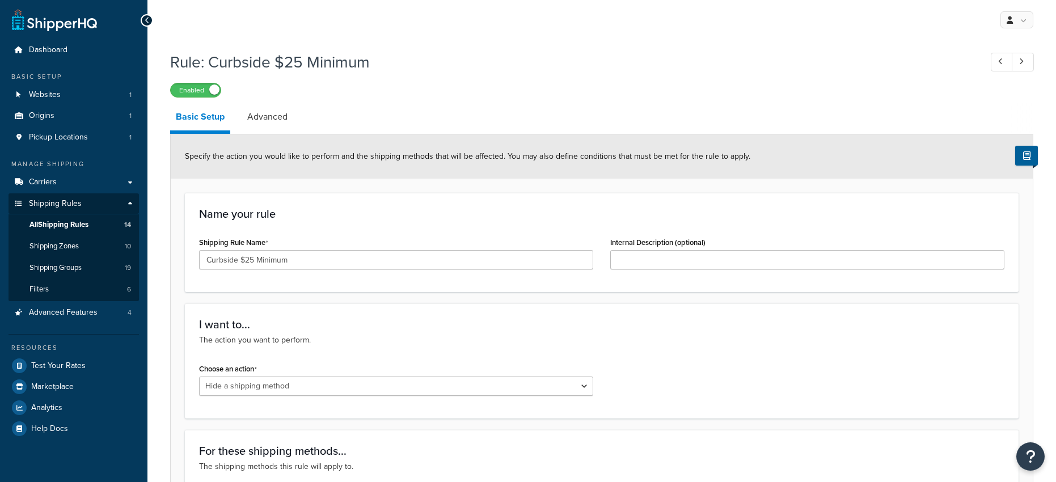
select select "HIDE"
click at [46, 179] on span "Carriers" at bounding box center [43, 183] width 28 height 10
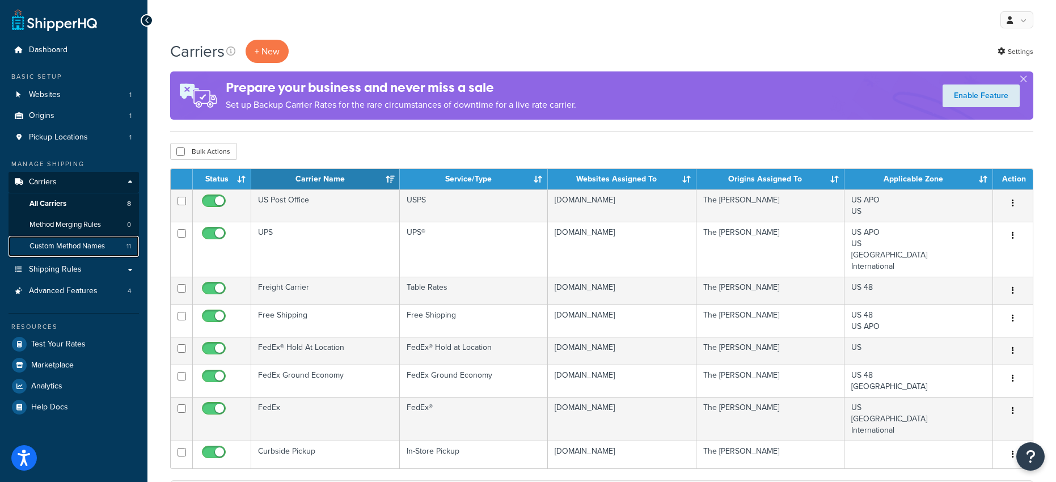
click at [72, 245] on span "Custom Method Names" at bounding box center [66, 247] width 75 height 10
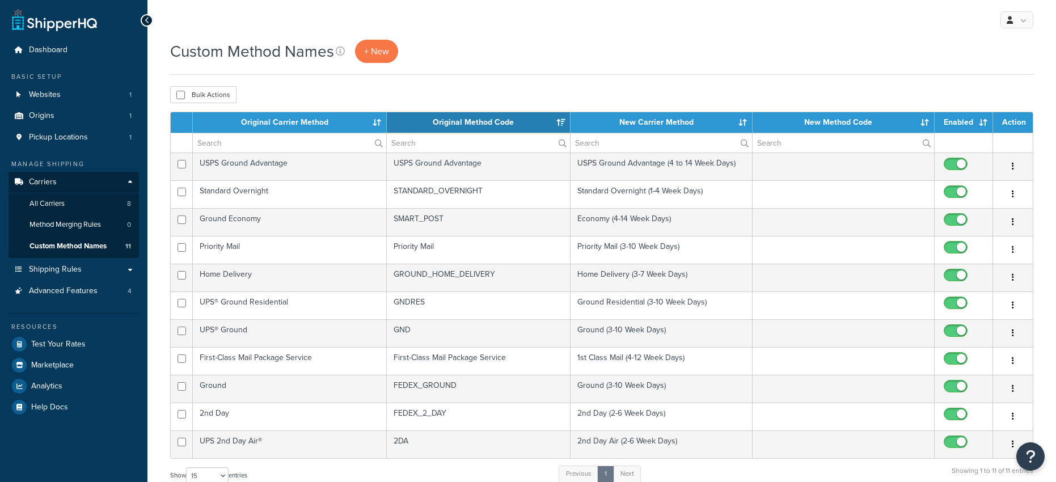
select select "15"
click at [383, 50] on span "+ New" at bounding box center [376, 51] width 25 height 13
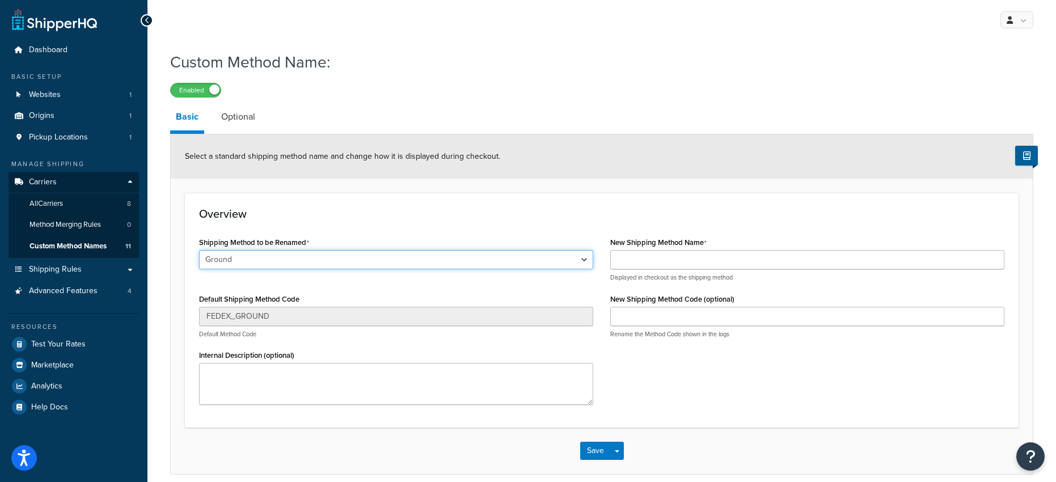
click at [309, 258] on select "Ground 2nd Day Home Delivery International Economy International Ground Interna…" at bounding box center [396, 259] width 394 height 19
click at [230, 119] on link "Optional" at bounding box center [238, 116] width 45 height 27
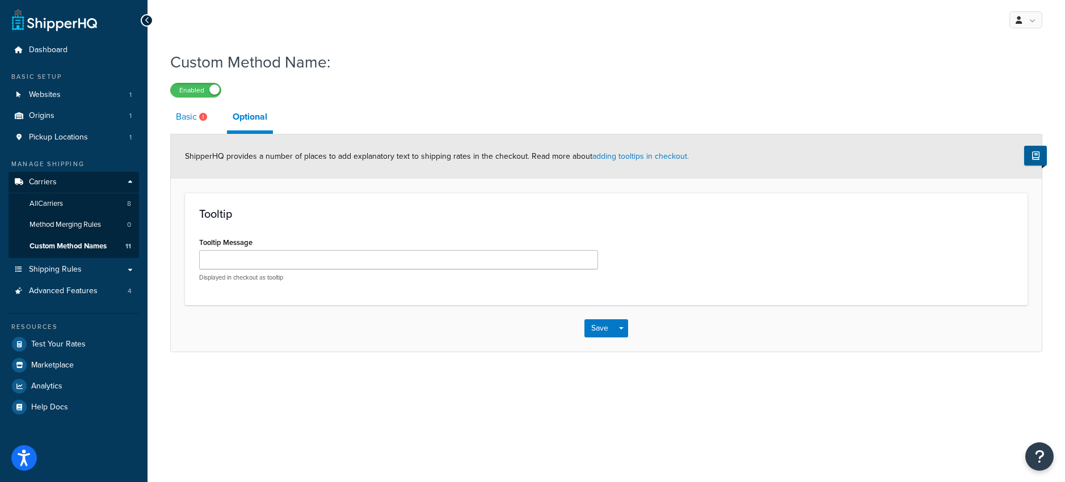
click at [185, 115] on link "Basic" at bounding box center [192, 116] width 45 height 27
